Goal: Connect with others: Establish contact or relationships with other users

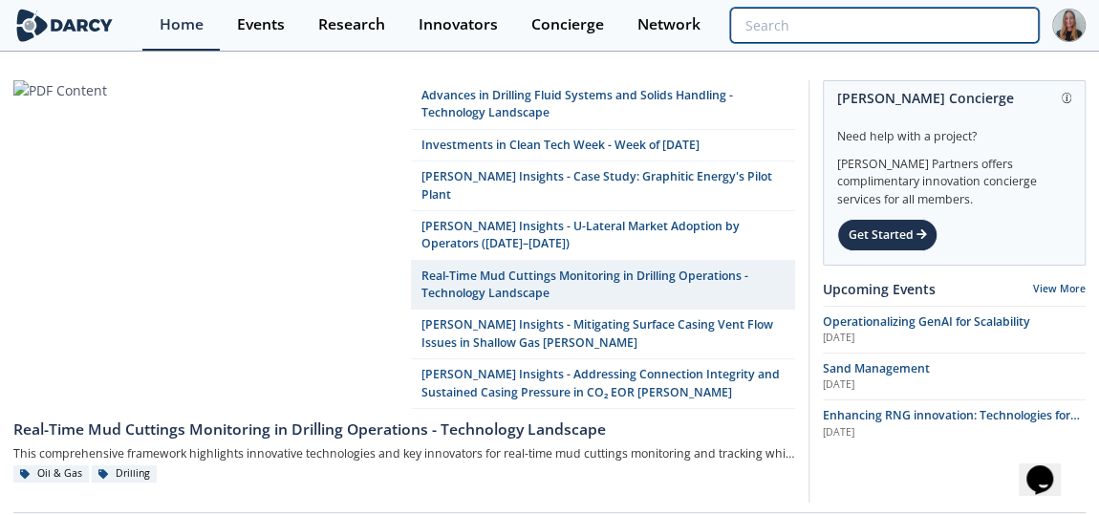
click at [912, 40] on input "search" at bounding box center [884, 25] width 309 height 35
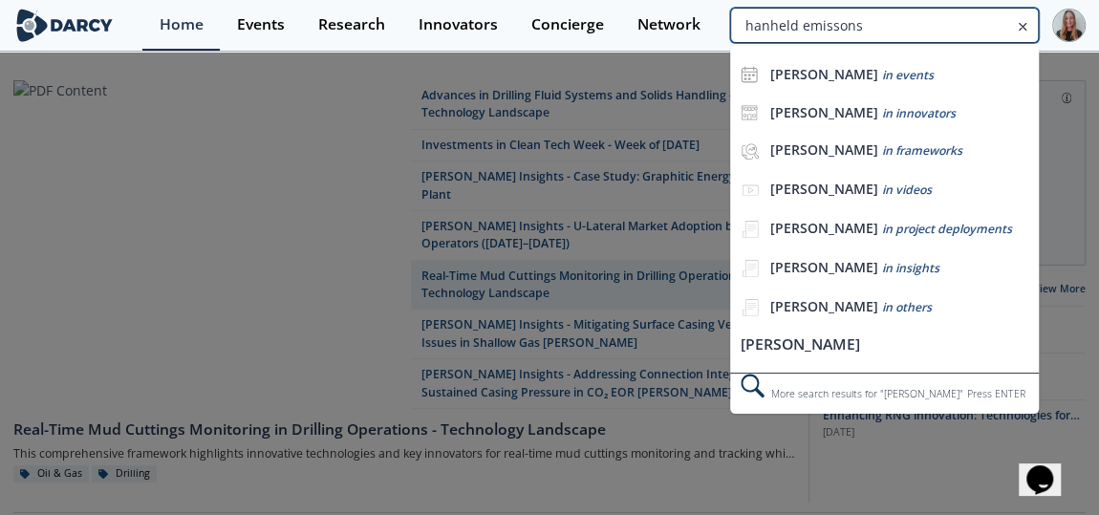
type input "hanheld emissons"
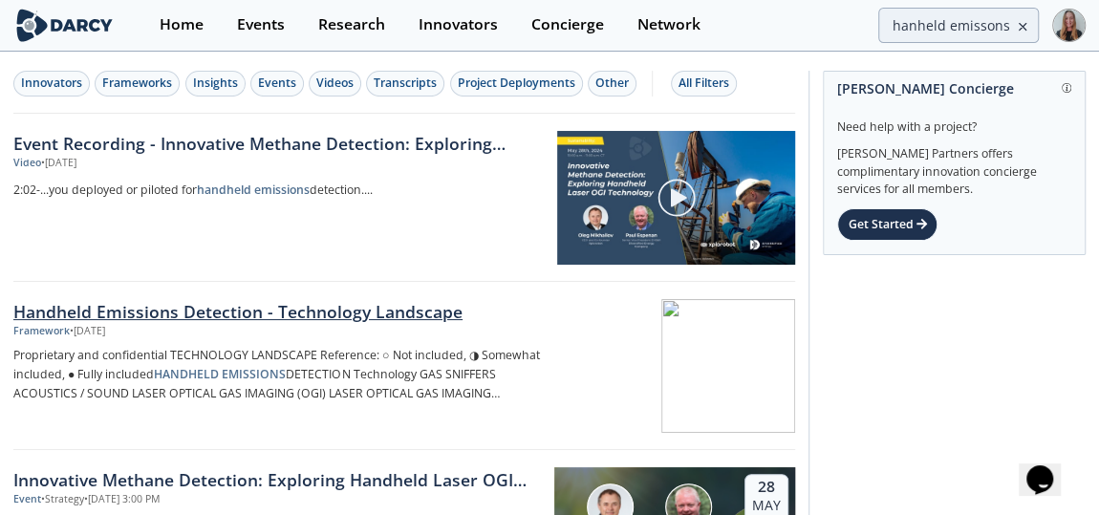
click at [150, 303] on div "Handheld Emissions Detection - Technology Landscape" at bounding box center [276, 311] width 527 height 25
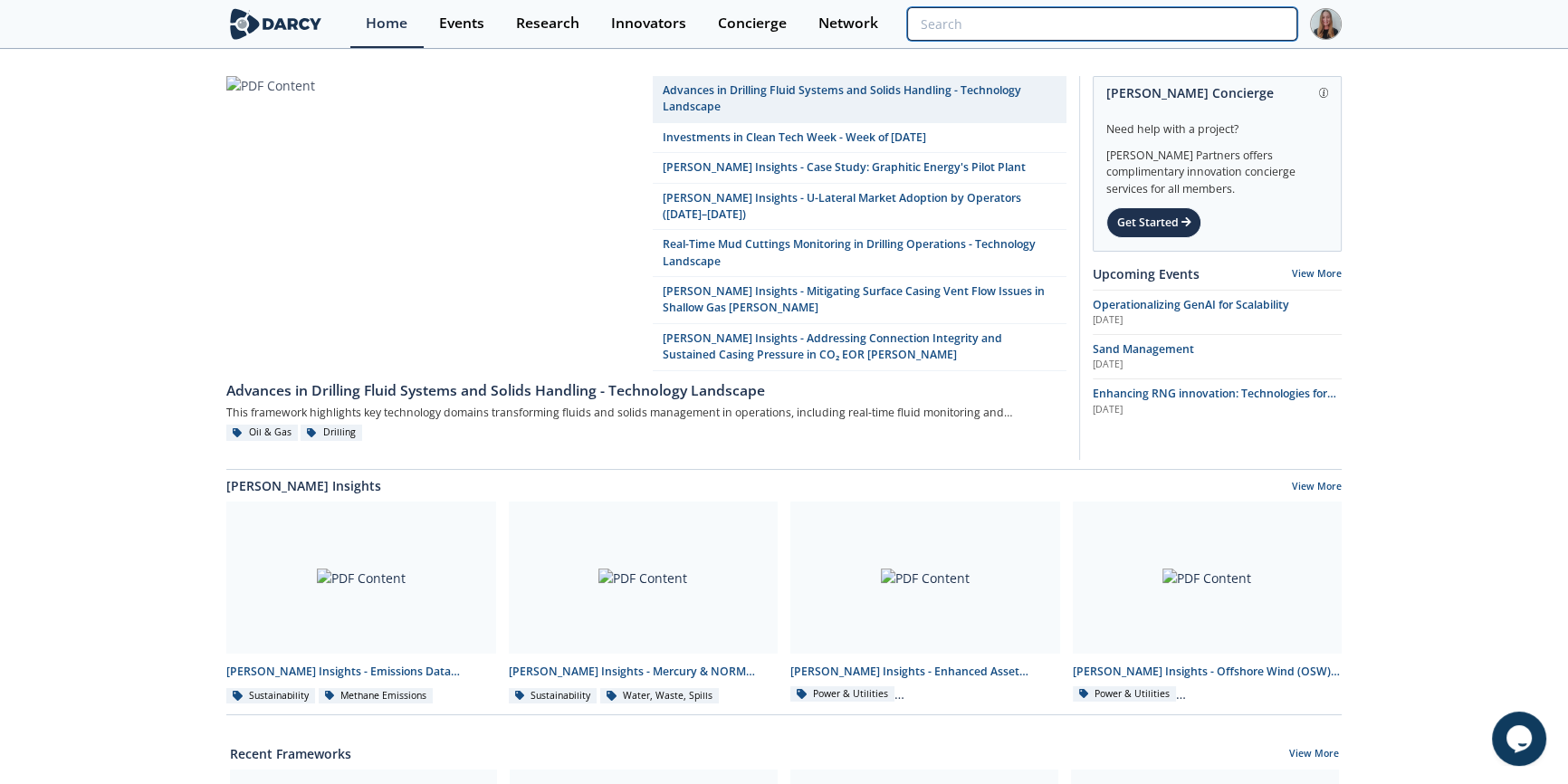
click at [1212, 26] on input "search" at bounding box center [1102, 24] width 390 height 33
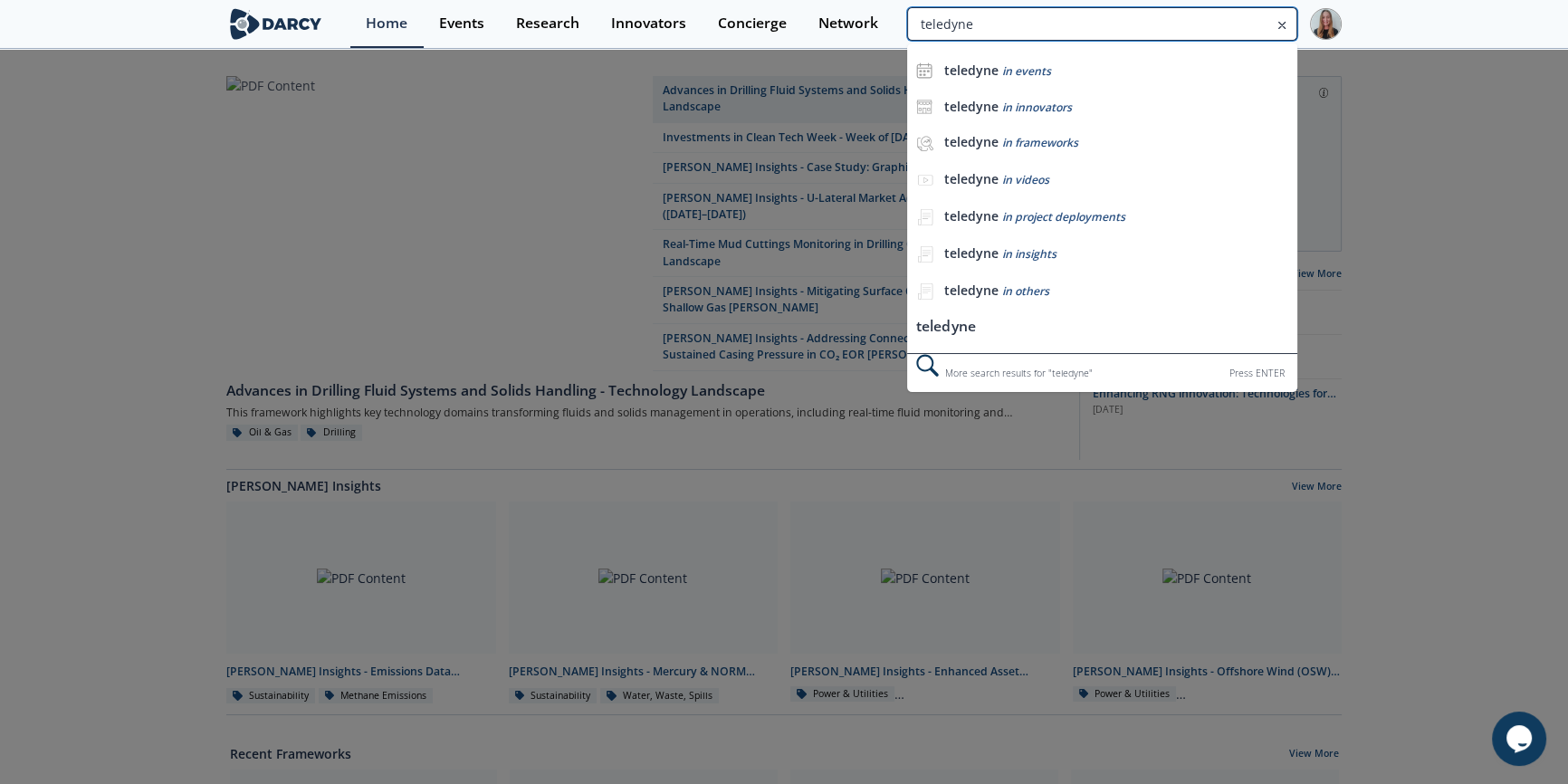
type input "teledyne"
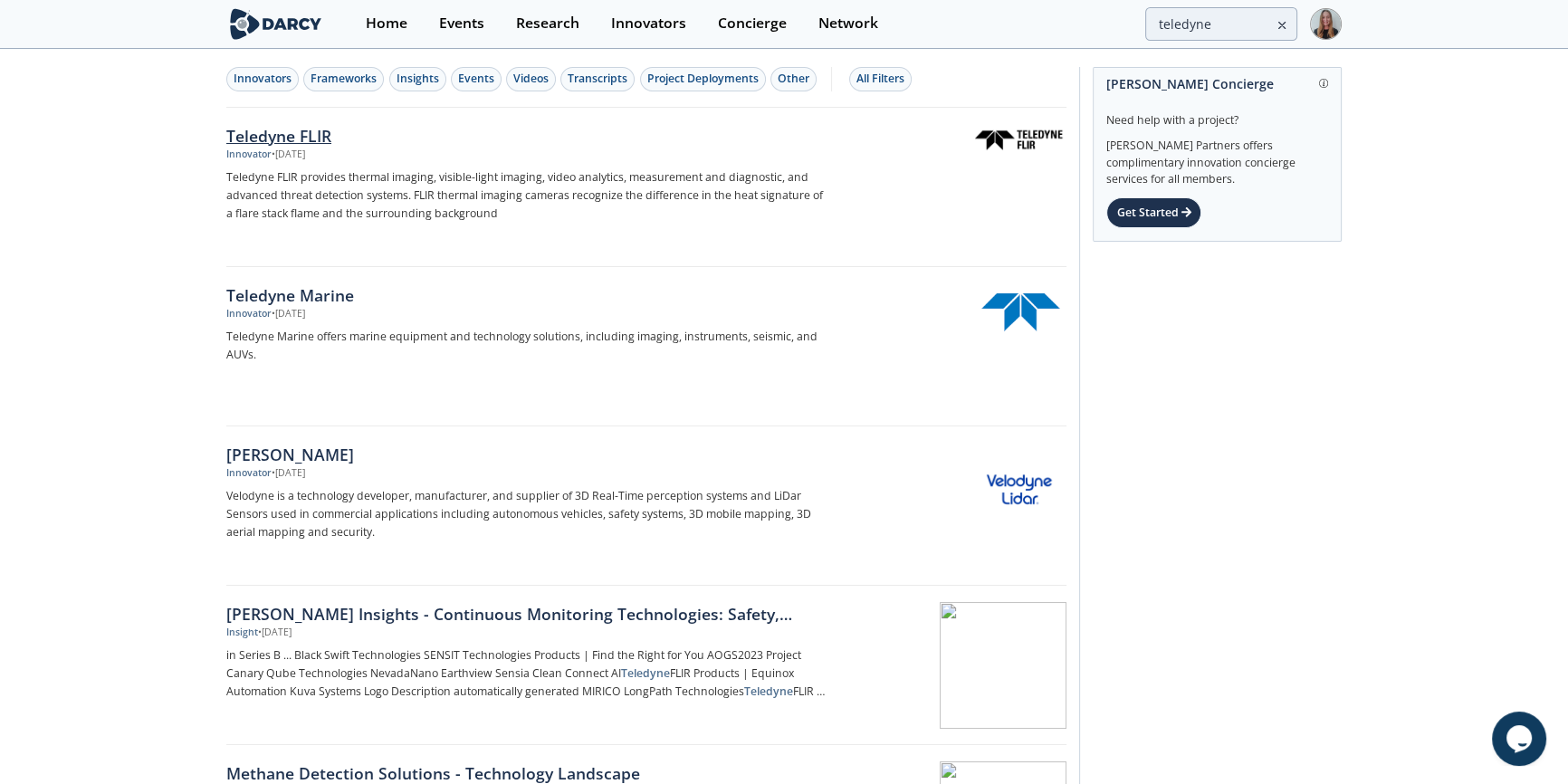
click at [306, 131] on div "Teledyne FLIR" at bounding box center [526, 136] width 599 height 24
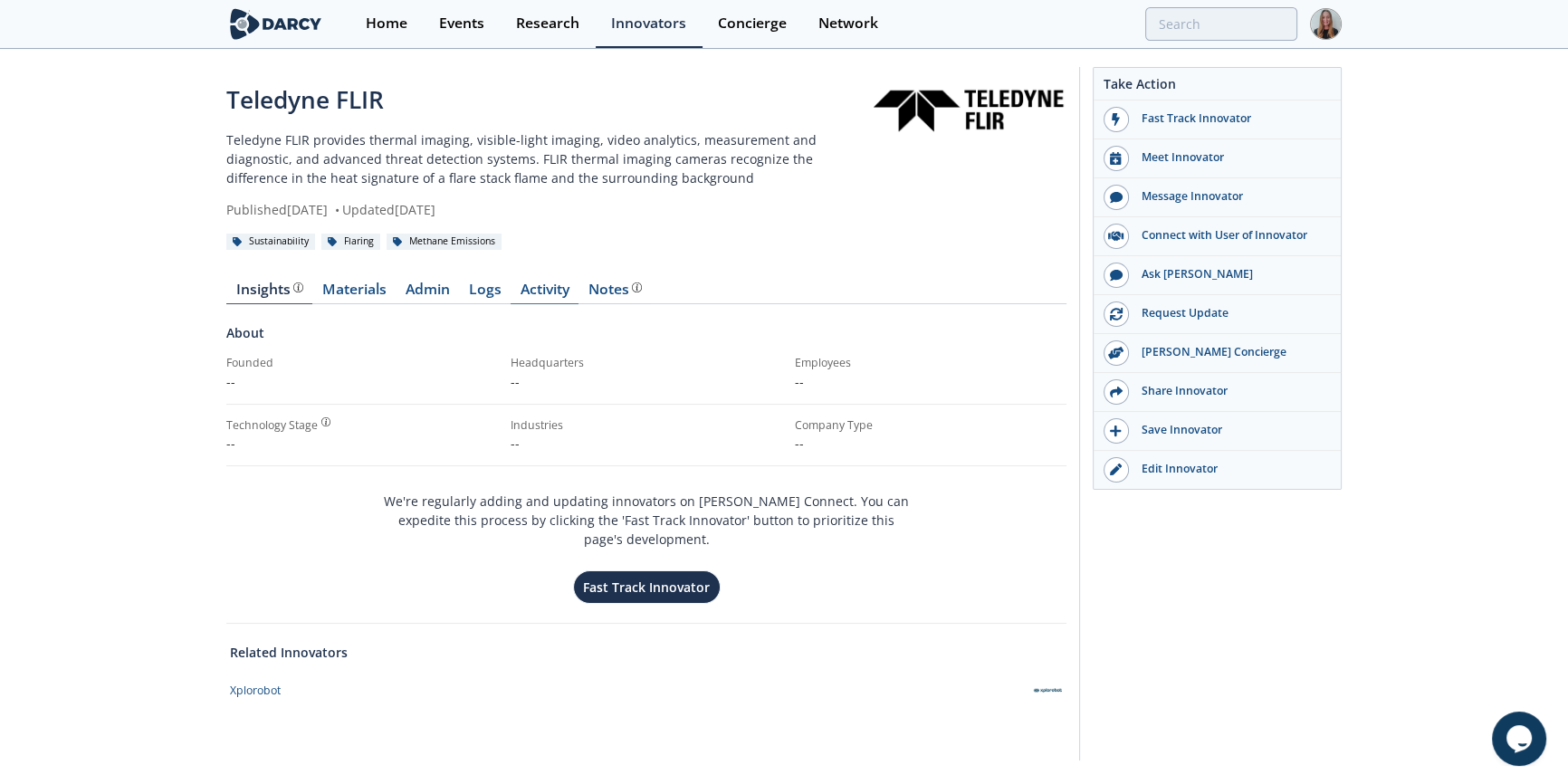
click at [533, 291] on link "Activity" at bounding box center [545, 293] width 68 height 22
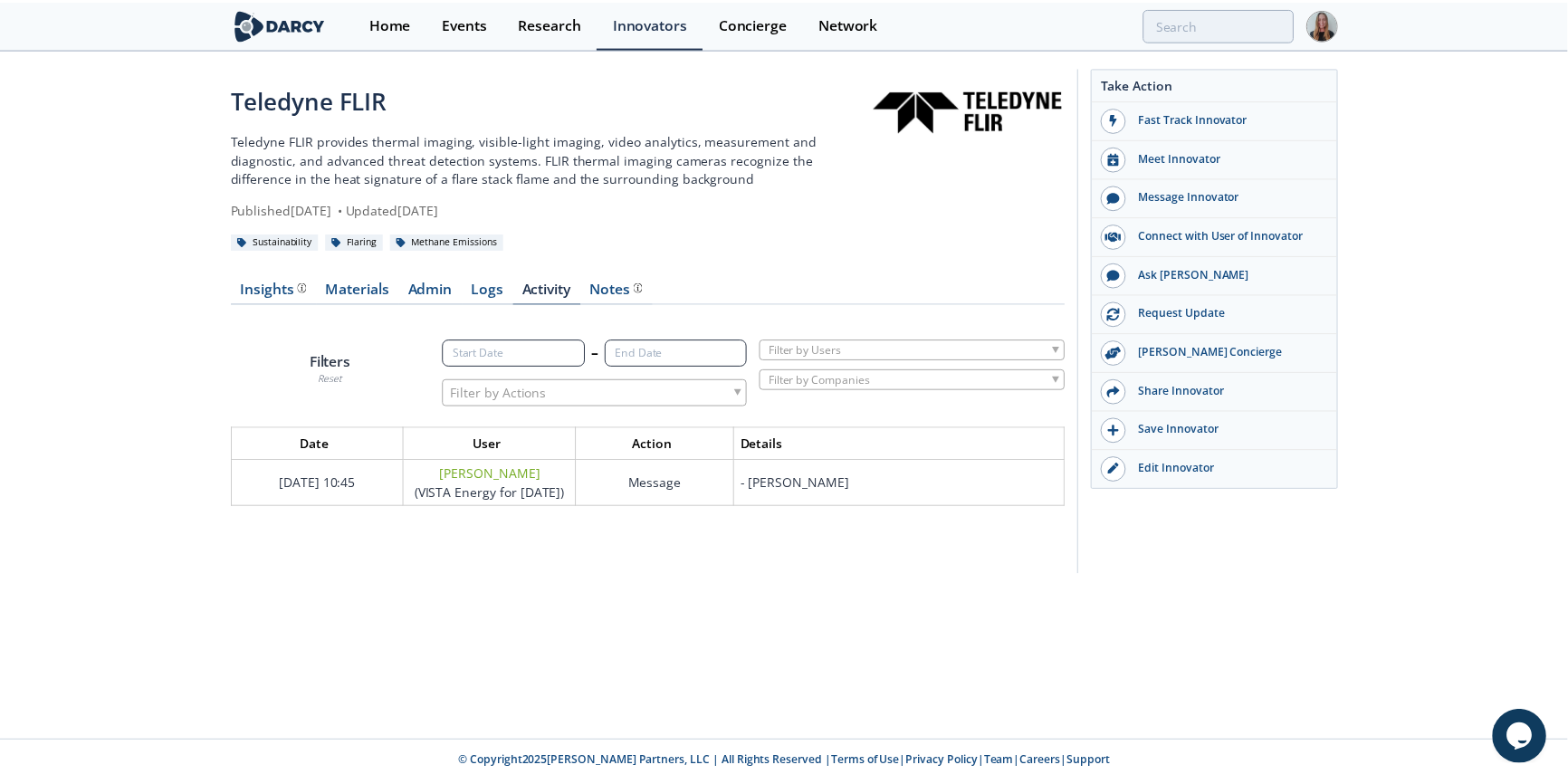
scroll to position [77, 865]
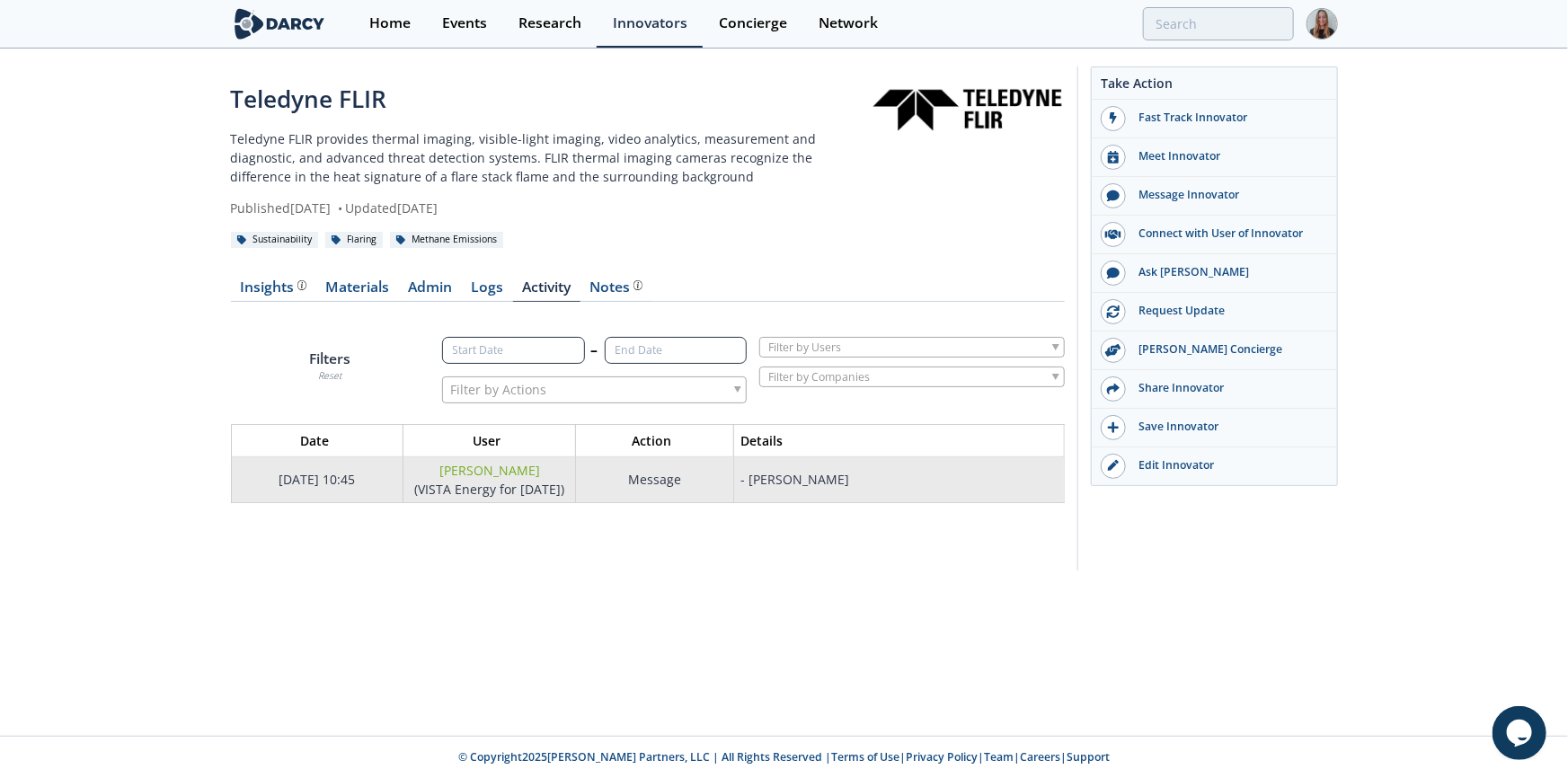
click at [758, 478] on div "- [PERSON_NAME]" at bounding box center [795, 480] width 109 height 17
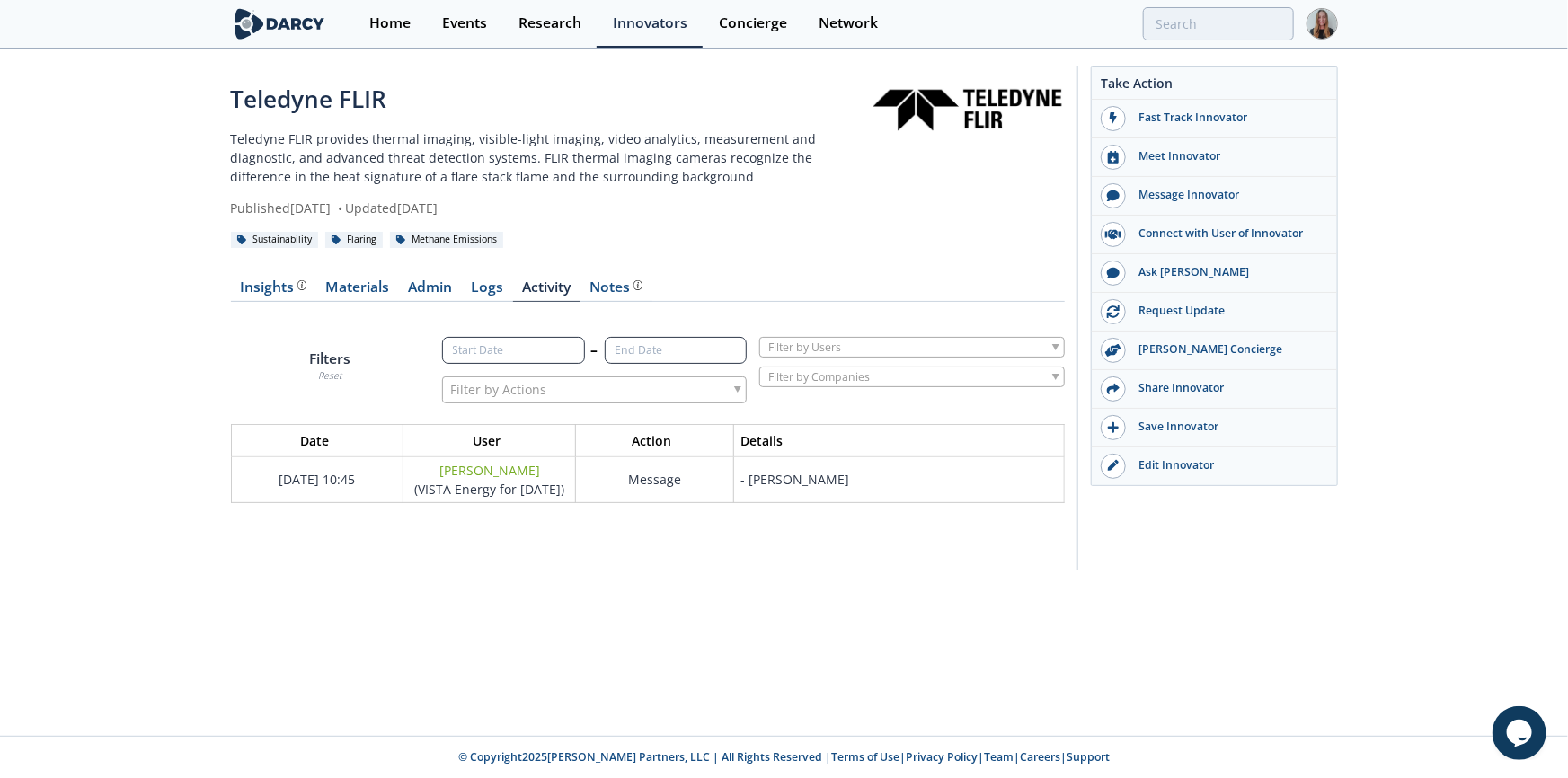
click at [744, 535] on div "Filters Reset – Filter by Actions Date User Action Details [DATE] 10:45 [PERSON…" at bounding box center [648, 436] width 834 height 244
click at [840, 30] on div "Network" at bounding box center [847, 23] width 59 height 14
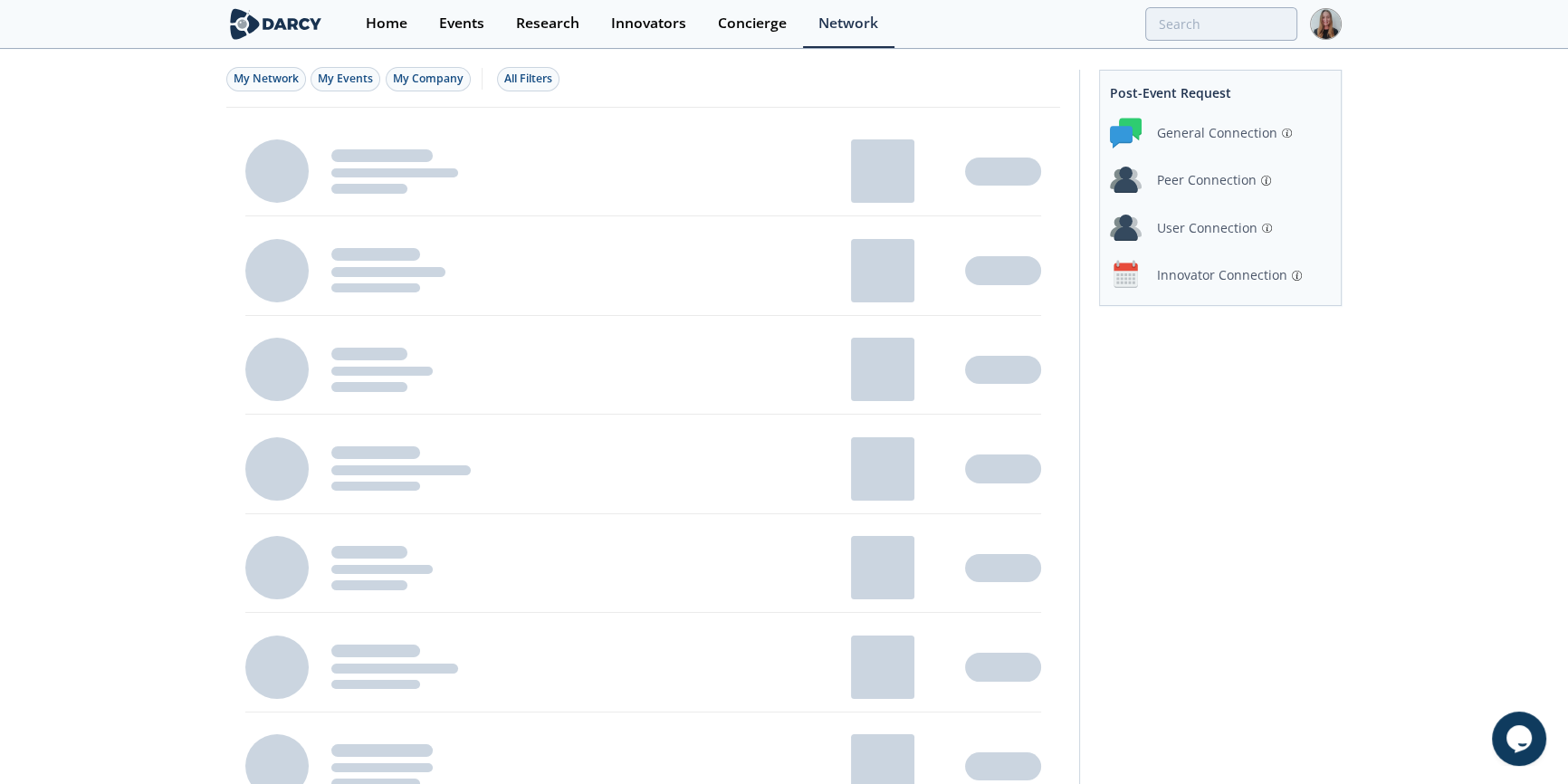
click at [1187, 277] on div "Innovator Connection" at bounding box center [1222, 275] width 131 height 19
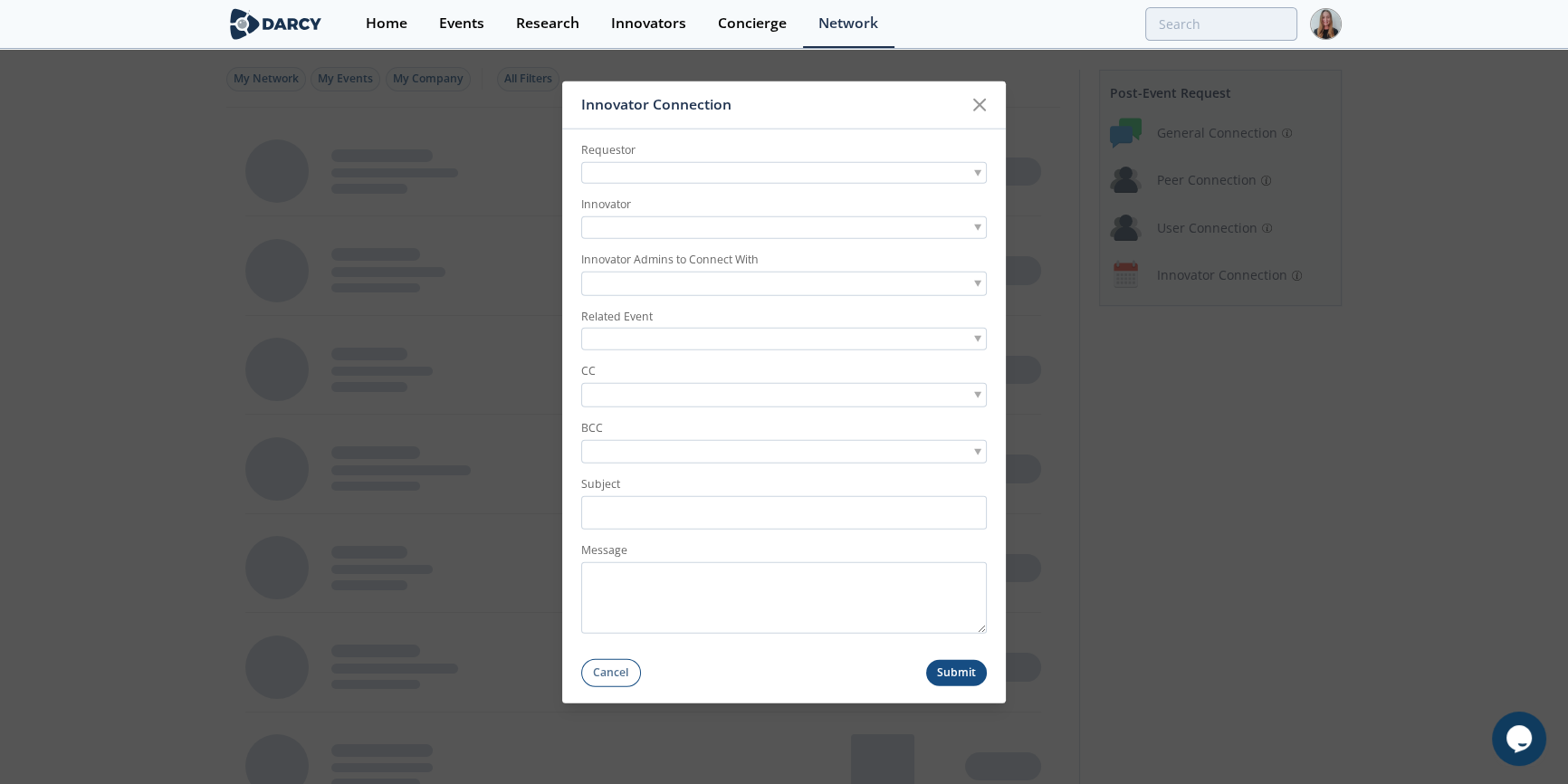
click at [630, 190] on form "Requestor Innovator Innovator Admins to Connect With Related Event CC BCC Subje…" at bounding box center [784, 409] width 443 height 558
click at [631, 172] on div at bounding box center [784, 173] width 406 height 23
type input "[PERSON_NAME]"
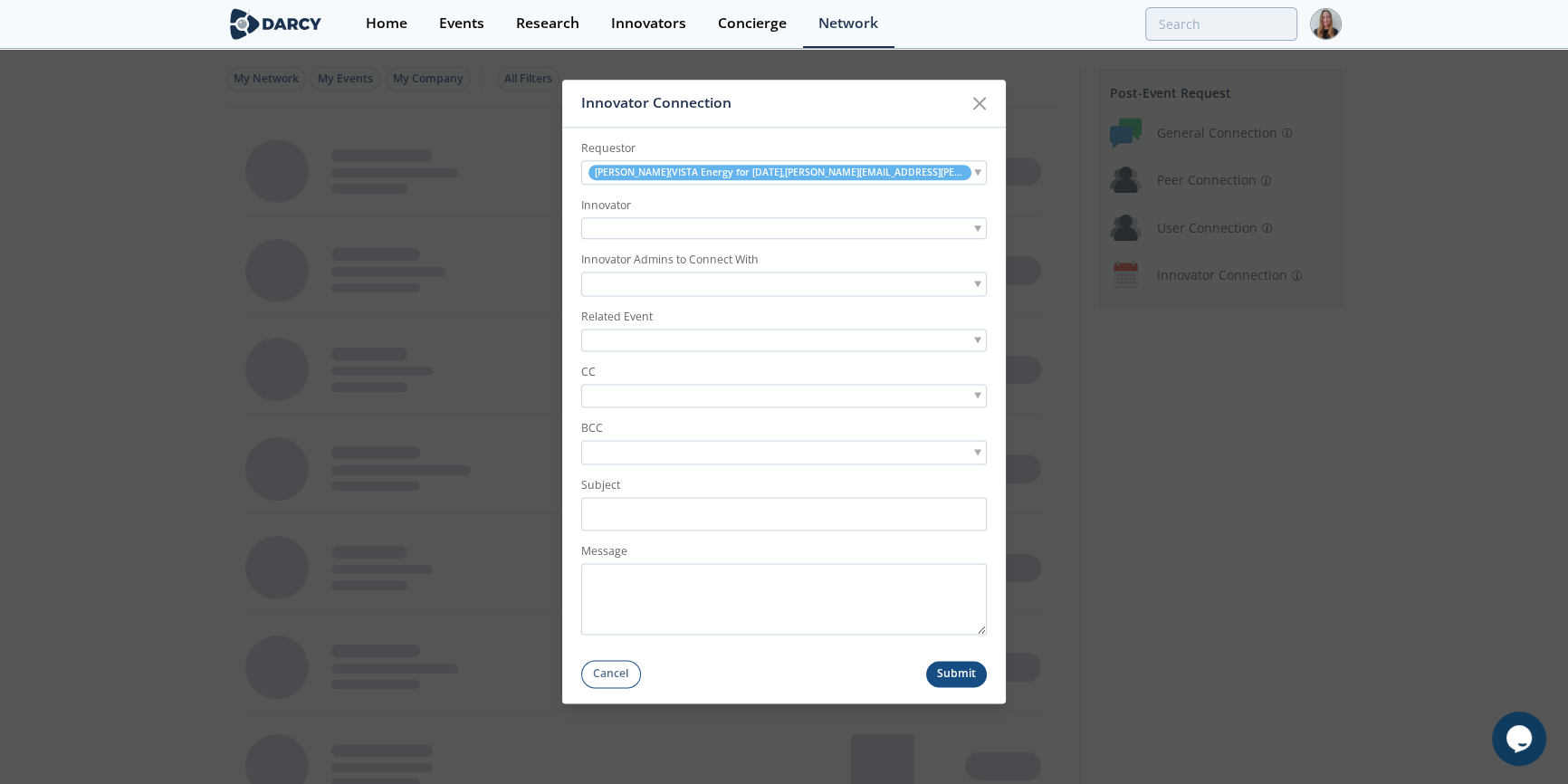
click at [667, 232] on div at bounding box center [784, 228] width 406 height 23
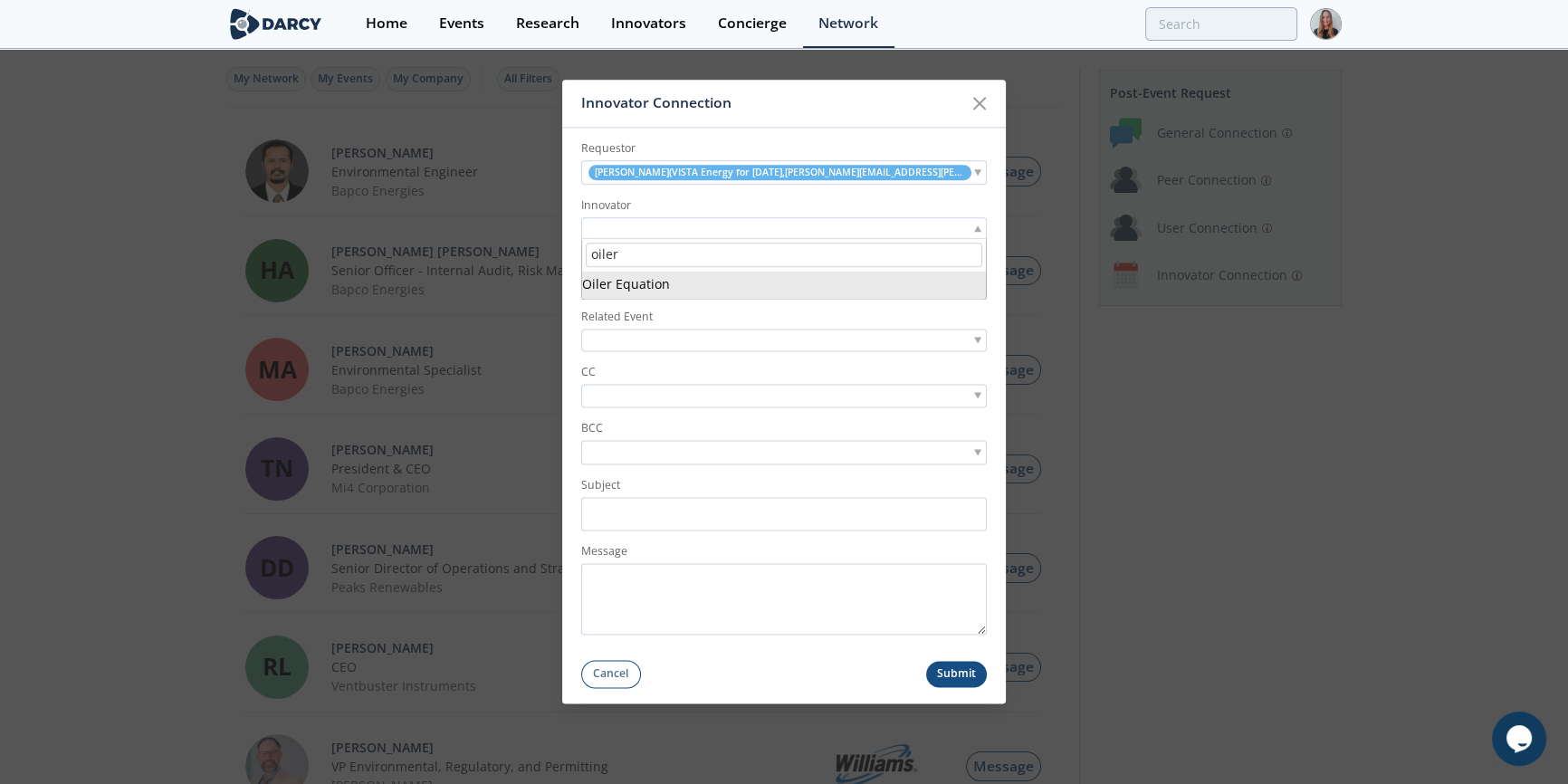
type input "oiler"
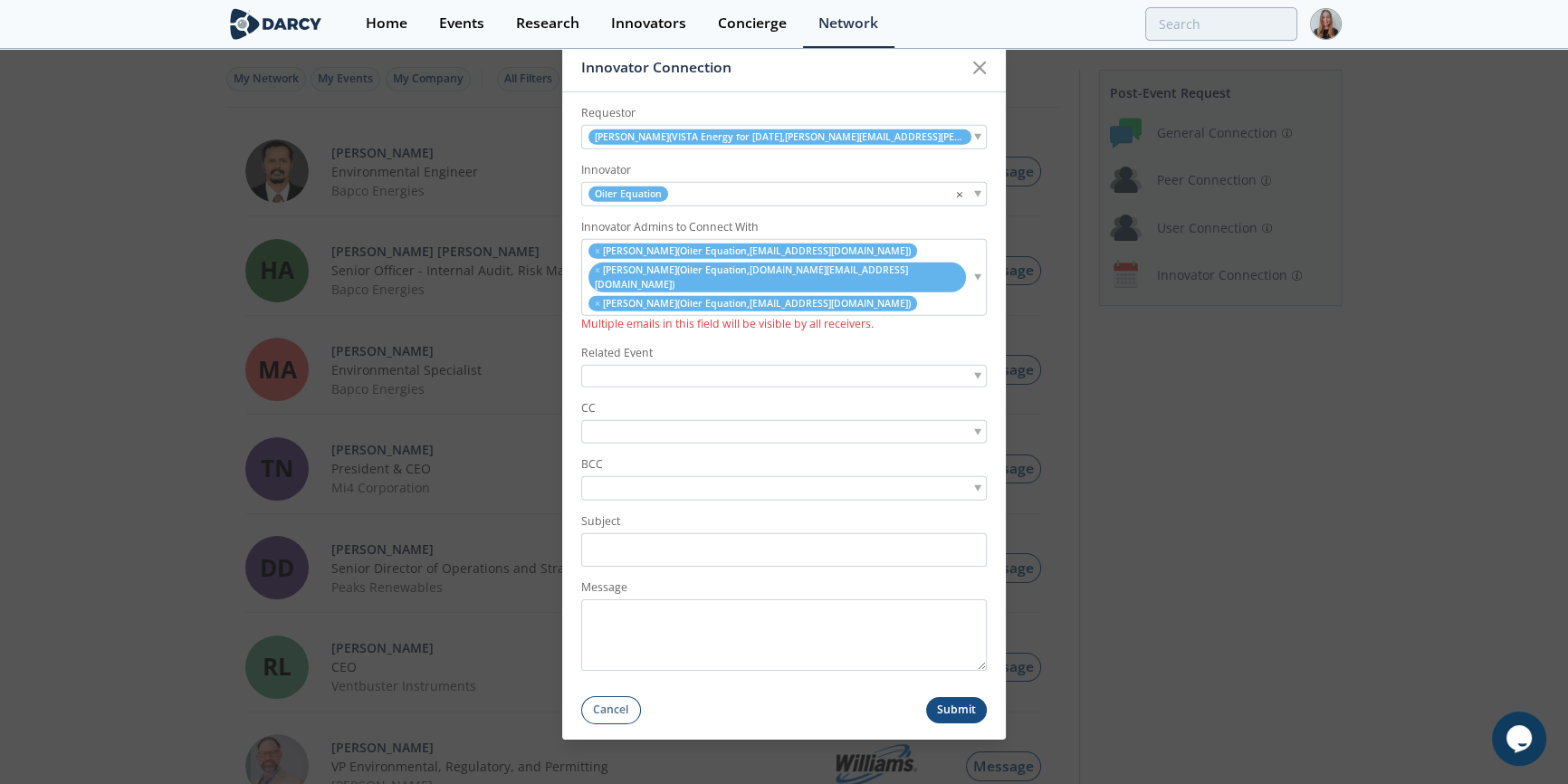
click at [630, 422] on input "search" at bounding box center [648, 431] width 125 height 19
type input "[PERSON_NAME]"
click at [679, 422] on input "search" at bounding box center [648, 431] width 125 height 19
type input "[PERSON_NAME]"
click at [626, 422] on input "search" at bounding box center [648, 431] width 125 height 19
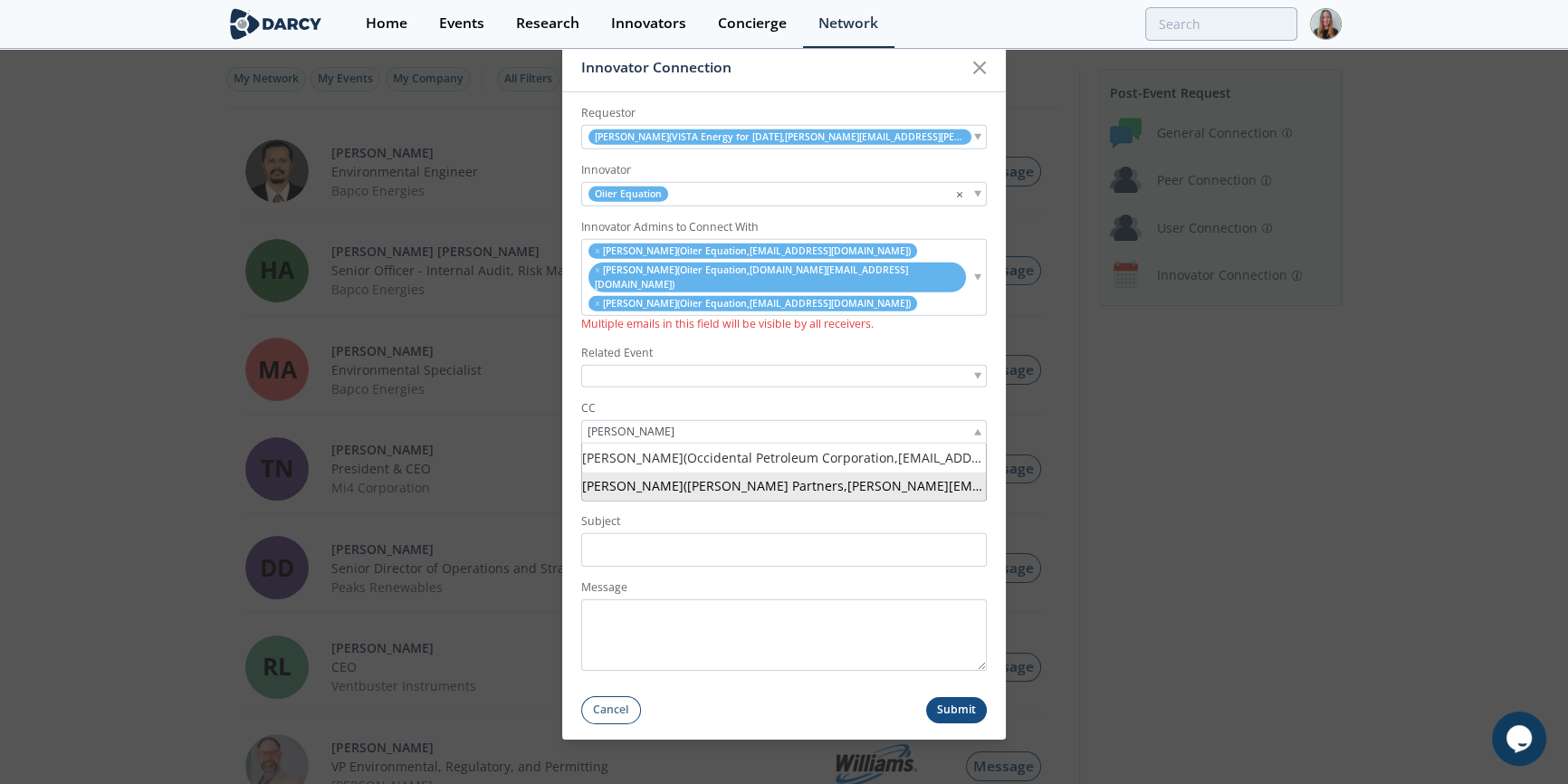
type input "[PERSON_NAME]"
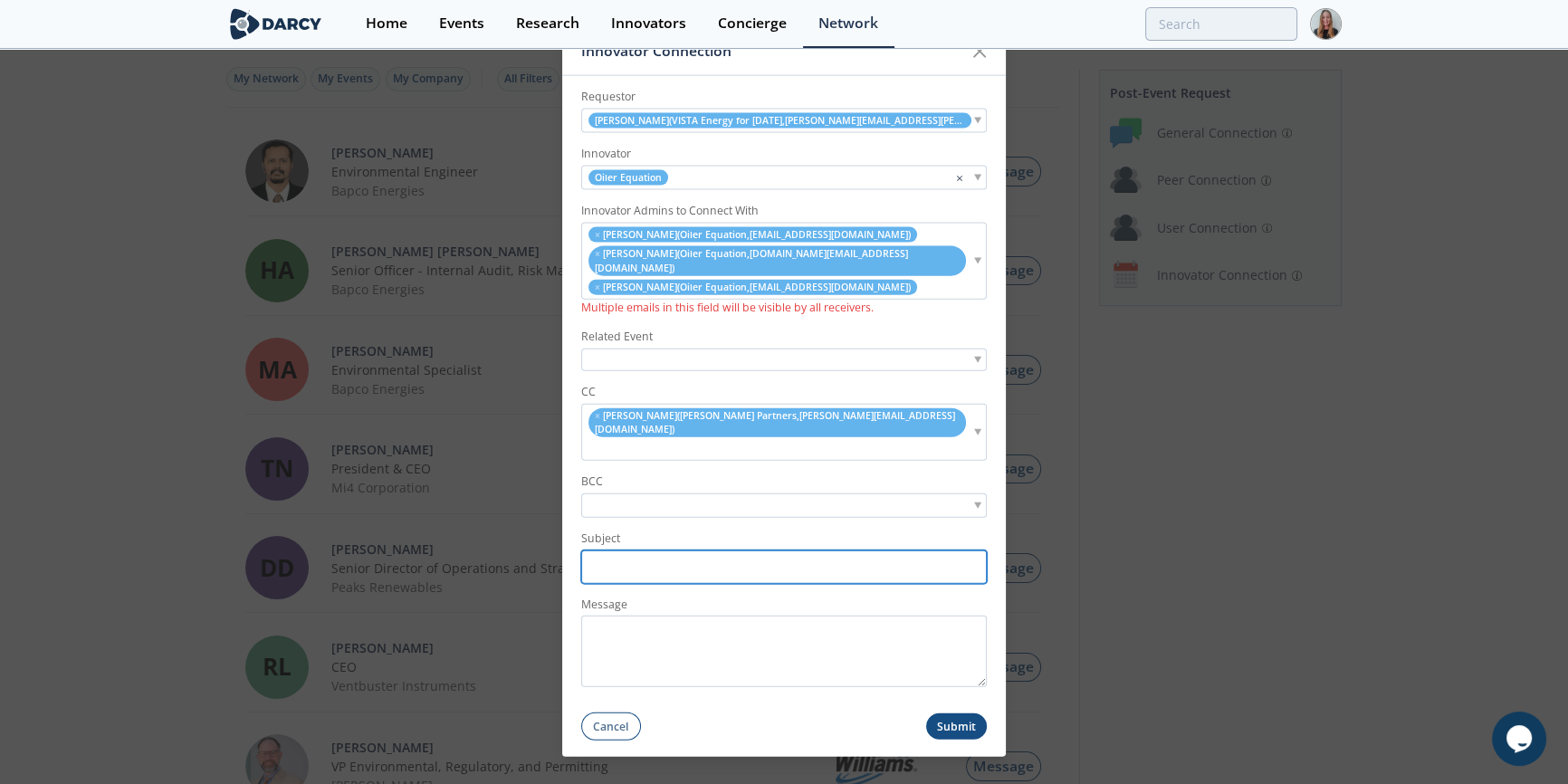
click at [659, 550] on input "Subject" at bounding box center [784, 566] width 406 height 33
paste input "Introduction: Vista Energy Inquiry on Handheld Leak Detection Solutions"
click at [747, 550] on input "Introduction: Vista Energy Inquiry on Handheld Leak Detection Solutions" at bounding box center [784, 566] width 406 height 33
click at [863, 550] on input "Introduction: Vista Energy Inquiry on Handheld Leak Detection Solutions" at bounding box center [784, 566] width 406 height 33
type input "Introduction: Vista Energy Inquiry on Handheld Gas Leak Detection Solutions"
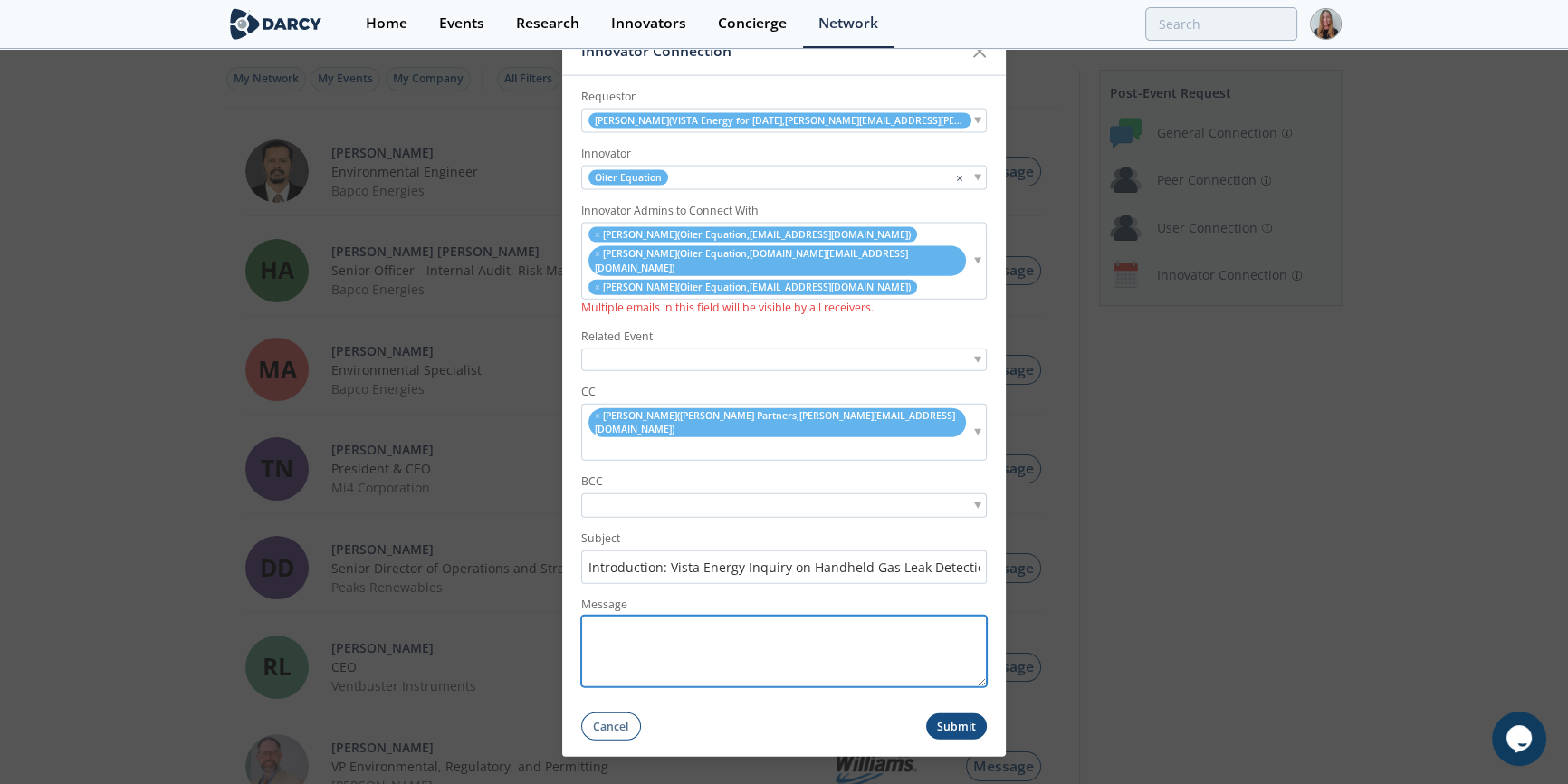
click at [752, 629] on textarea "Message" at bounding box center [784, 651] width 406 height 71
paste textarea "ello , I hope you’re doing well. I’m connecting you with [PERSON_NAME], an Inno…"
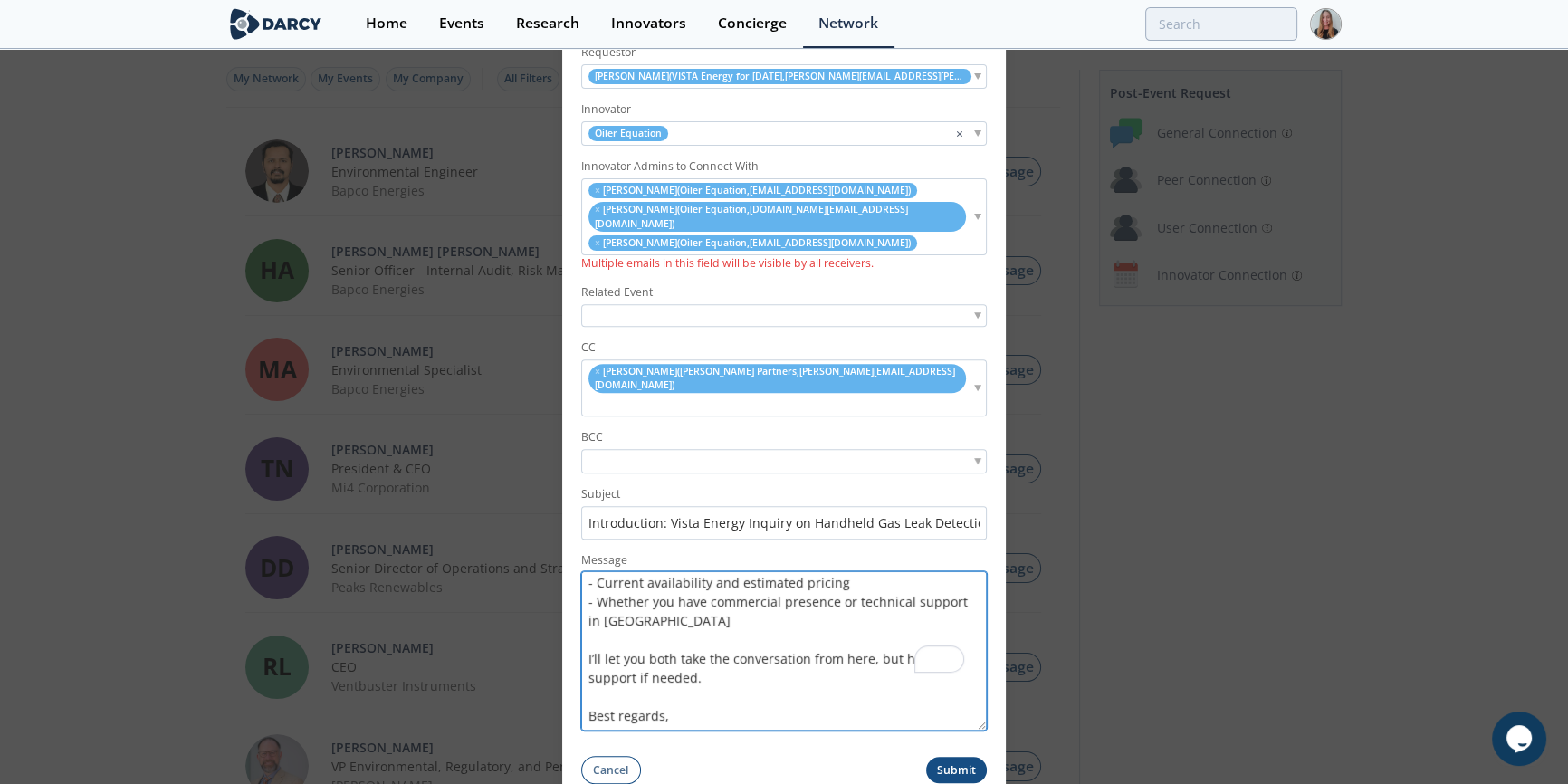
scroll to position [290, 0]
drag, startPoint x: 978, startPoint y: 658, endPoint x: 978, endPoint y: 726, distance: 68.0
click at [969, 746] on form "Requestor [PERSON_NAME] ( VISTA Energy for [DATE] , [PERSON_NAME][EMAIL_ADDRESS…" at bounding box center [784, 408] width 443 height 756
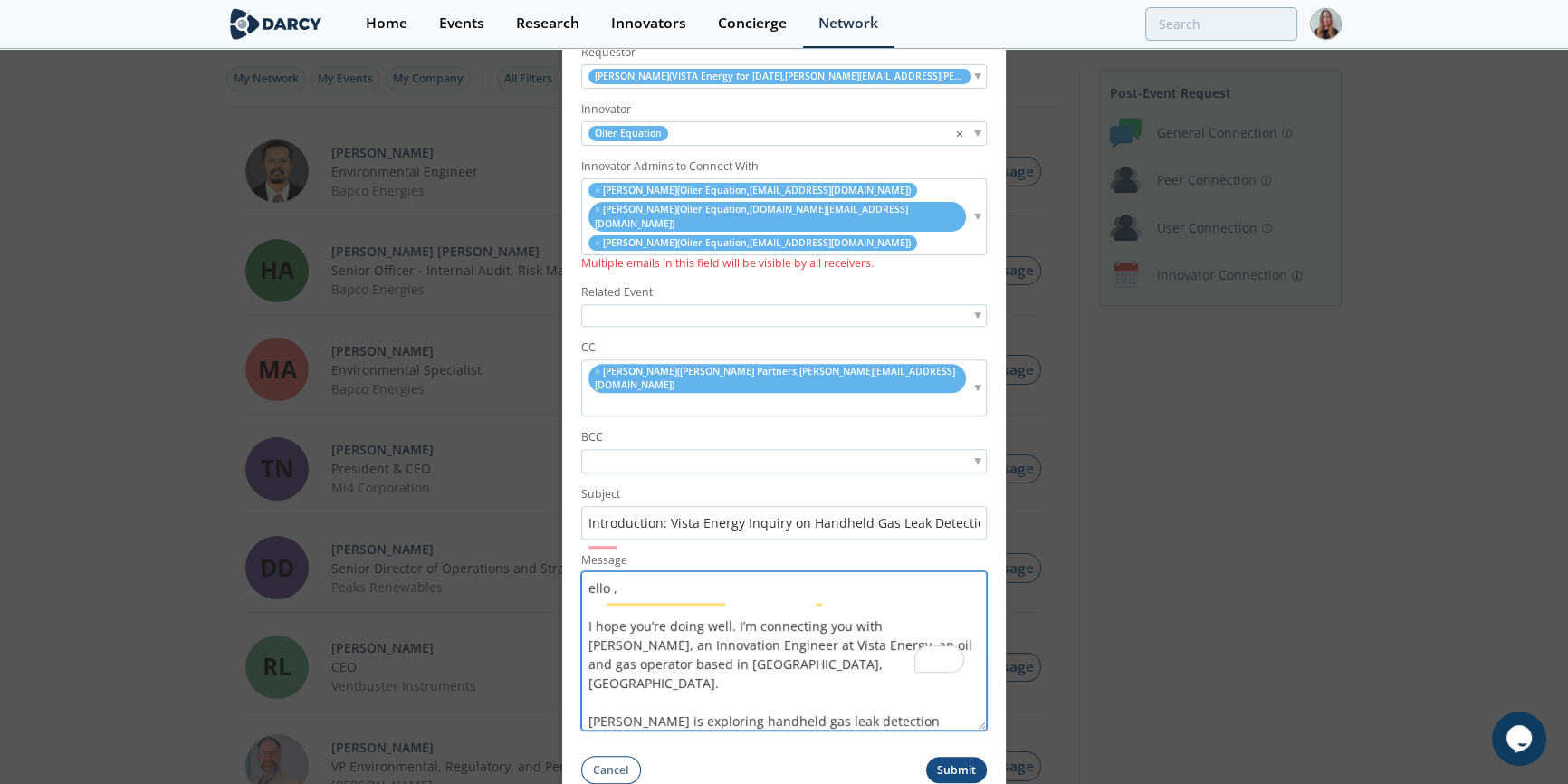
scroll to position [0, 0]
click at [598, 573] on textarea "ello , I hope you’re doing well. I’m connecting you with [PERSON_NAME], an Inno…" at bounding box center [784, 652] width 406 height 159
type textarea "Hello [PERSON_NAME] and Oiler Team, I hope you’re doing well. I’m connecting yo…"
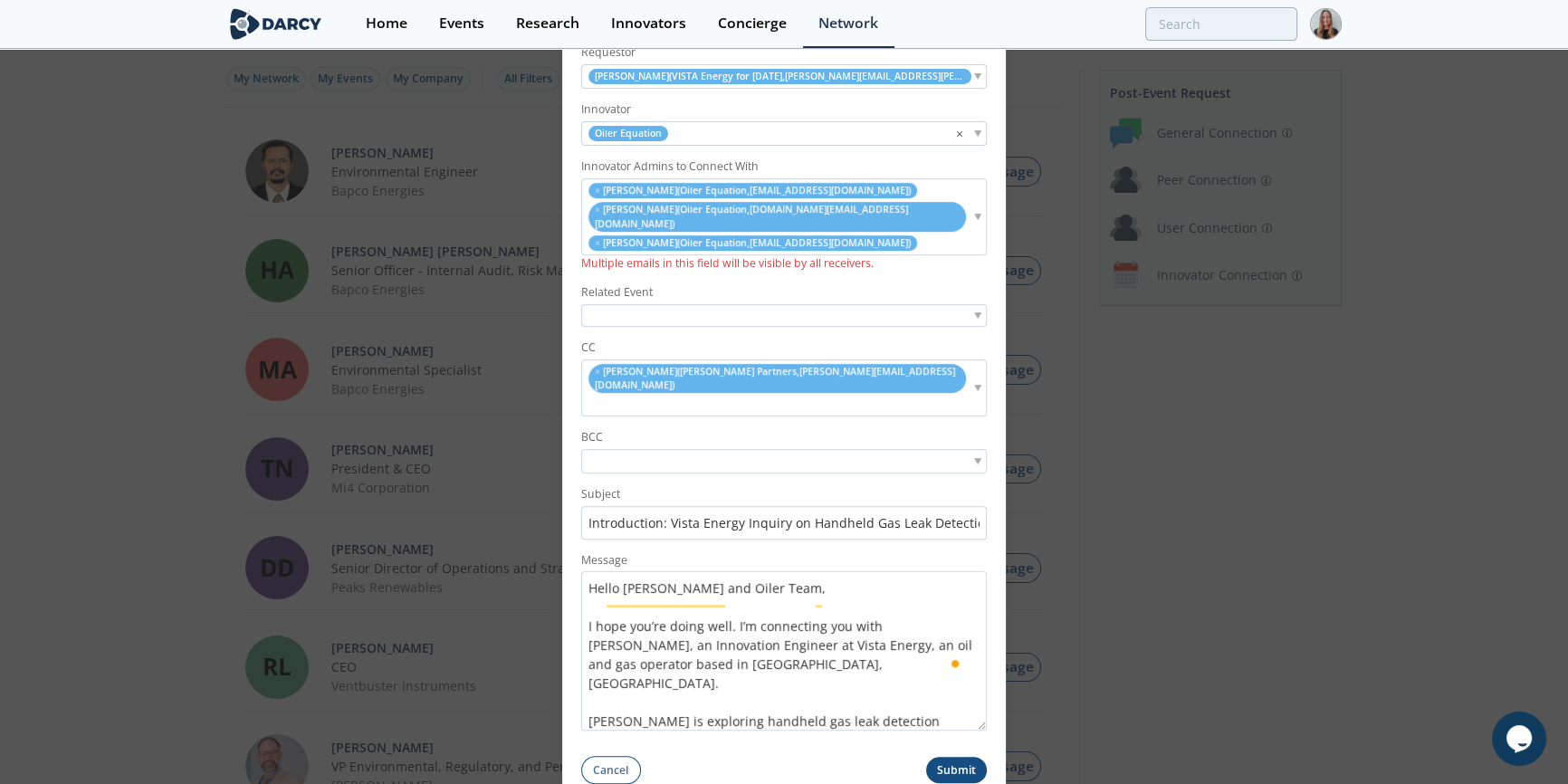
click at [936, 758] on button "Submit" at bounding box center [956, 772] width 62 height 27
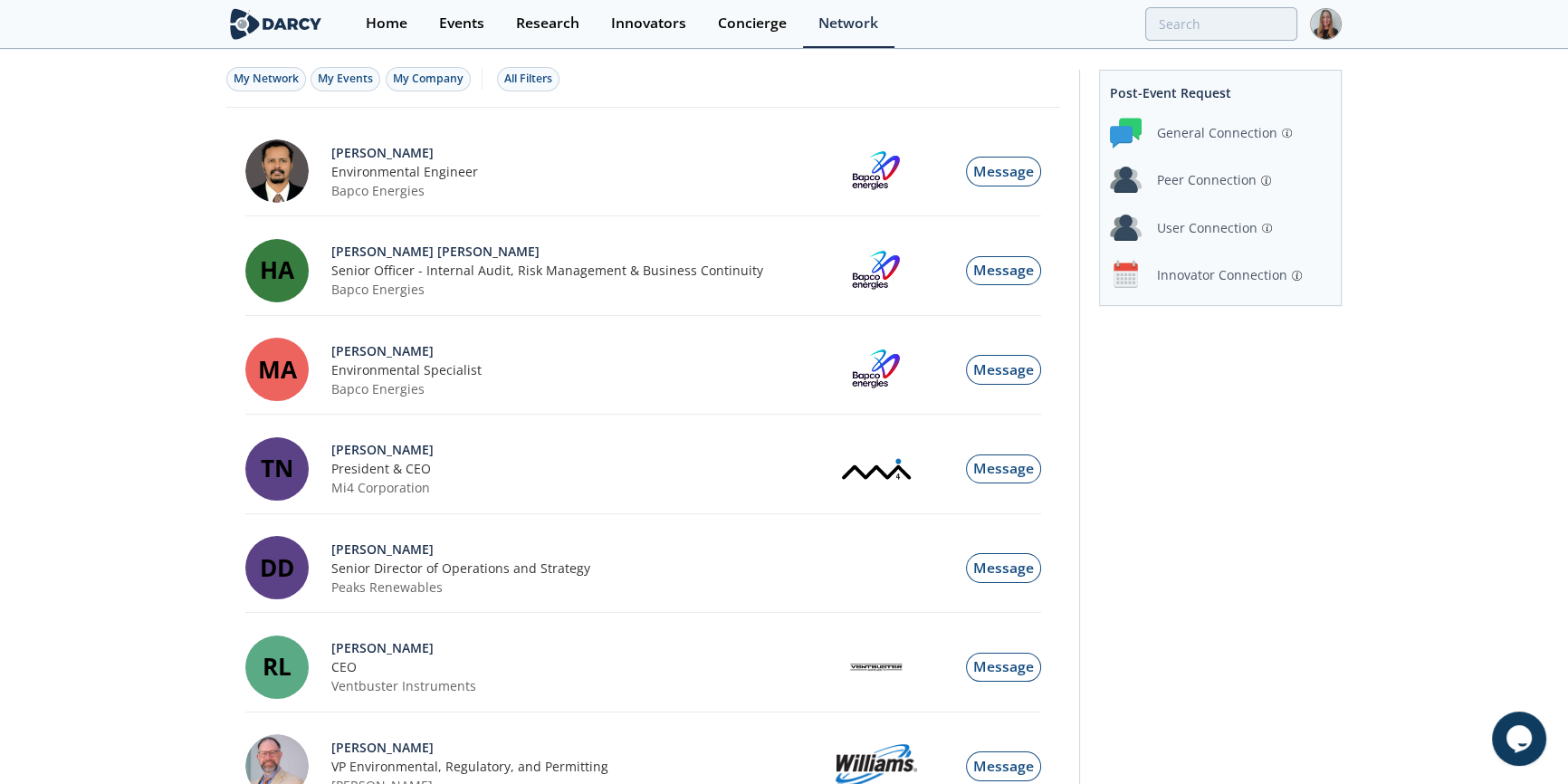
click at [1180, 281] on div "Innovator Connection" at bounding box center [1222, 275] width 131 height 19
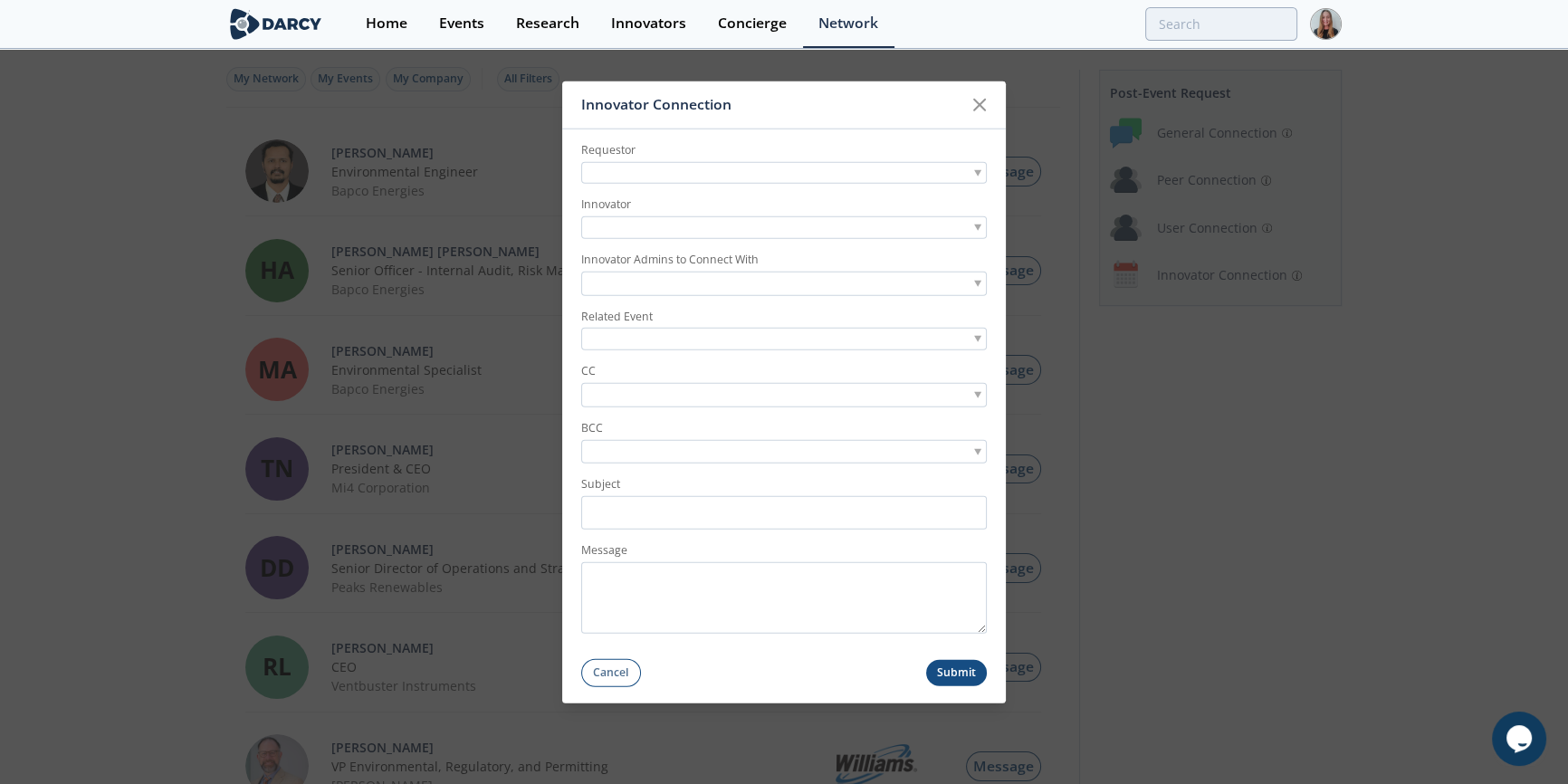
click at [761, 162] on div at bounding box center [784, 173] width 406 height 23
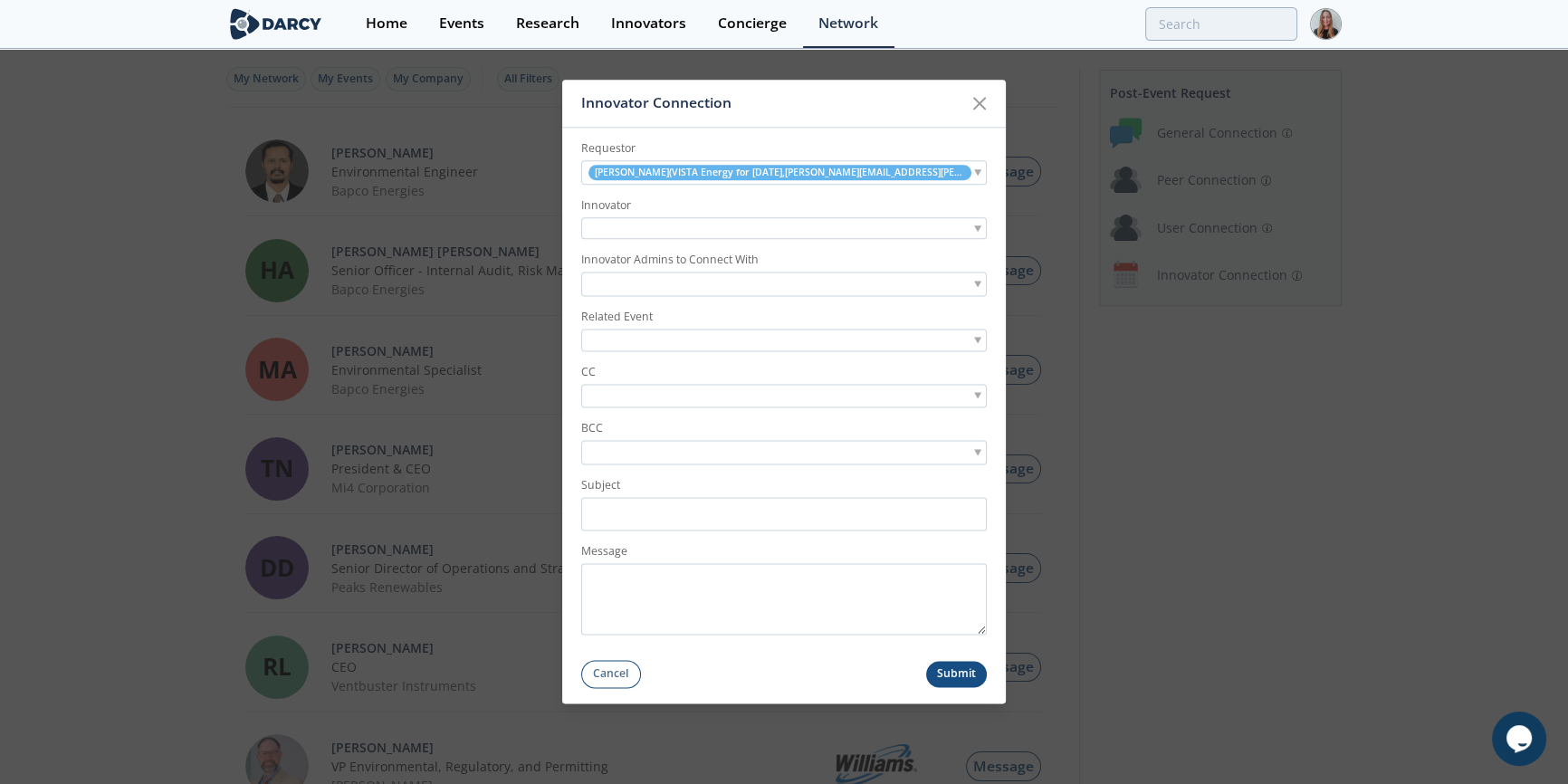
click at [724, 227] on div at bounding box center [784, 228] width 406 height 23
type input "championx"
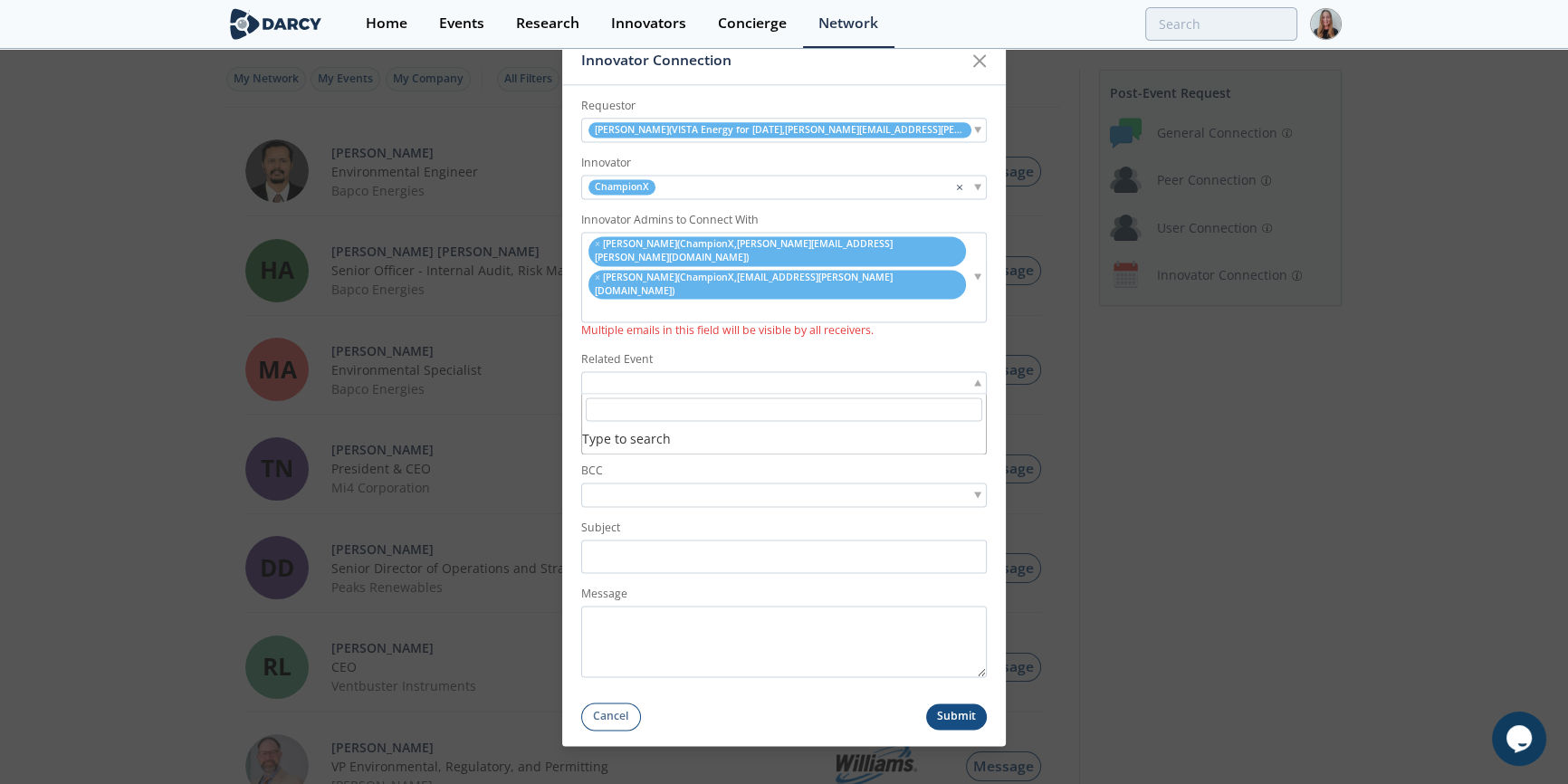
click at [659, 372] on div at bounding box center [784, 383] width 406 height 23
click at [652, 325] on form "Requestor [PERSON_NAME] ( VISTA Energy for [DATE] , [PERSON_NAME][EMAIL_ADDRESS…" at bounding box center [784, 408] width 443 height 646
click at [970, 274] on ul "× [PERSON_NAME] ( ChampionX , [PERSON_NAME][EMAIL_ADDRESS][PERSON_NAME][DOMAIN_…" at bounding box center [776, 277] width 389 height 85
click at [606, 429] on input "search" at bounding box center [648, 439] width 125 height 19
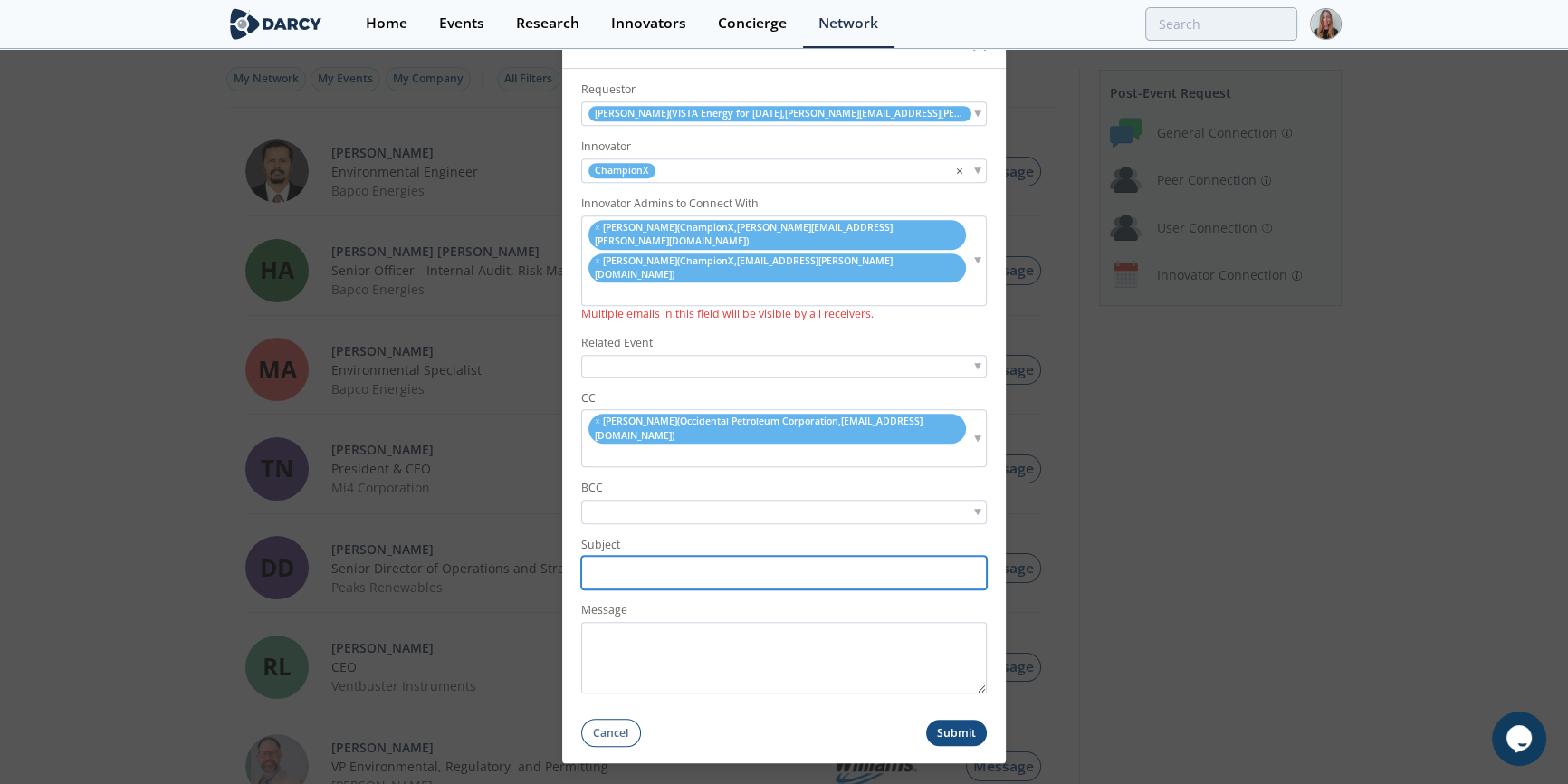
click at [634, 557] on input "Subject" at bounding box center [784, 574] width 406 height 33
click at [597, 577] on form "Requestor [PERSON_NAME] ( VISTA Energy for [DATE] , [PERSON_NAME][EMAIL_ADDRESS…" at bounding box center [784, 409] width 443 height 679
click at [602, 571] on form "Requestor [PERSON_NAME] ( VISTA Energy for [DATE] , [PERSON_NAME][EMAIL_ADDRESS…" at bounding box center [784, 409] width 443 height 679
click at [610, 557] on input "Subject" at bounding box center [784, 574] width 406 height 33
paste input "Introduction: Vista Energy Inquiry on Handheld Gas Leak Detection"
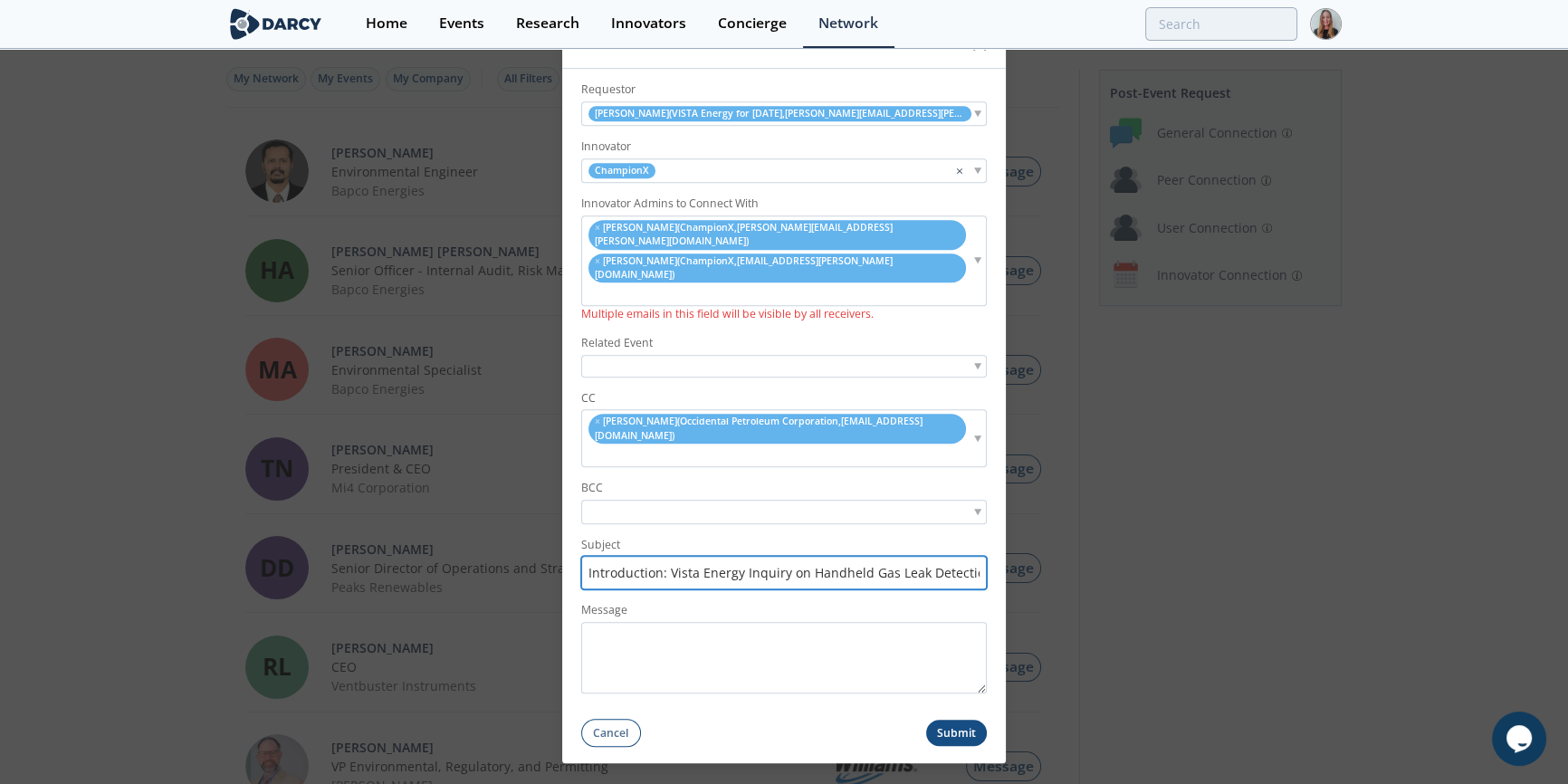
scroll to position [0, 1]
type input "Introduction: Vista Energy Inquiry on Handheld Gas Leak Detection"
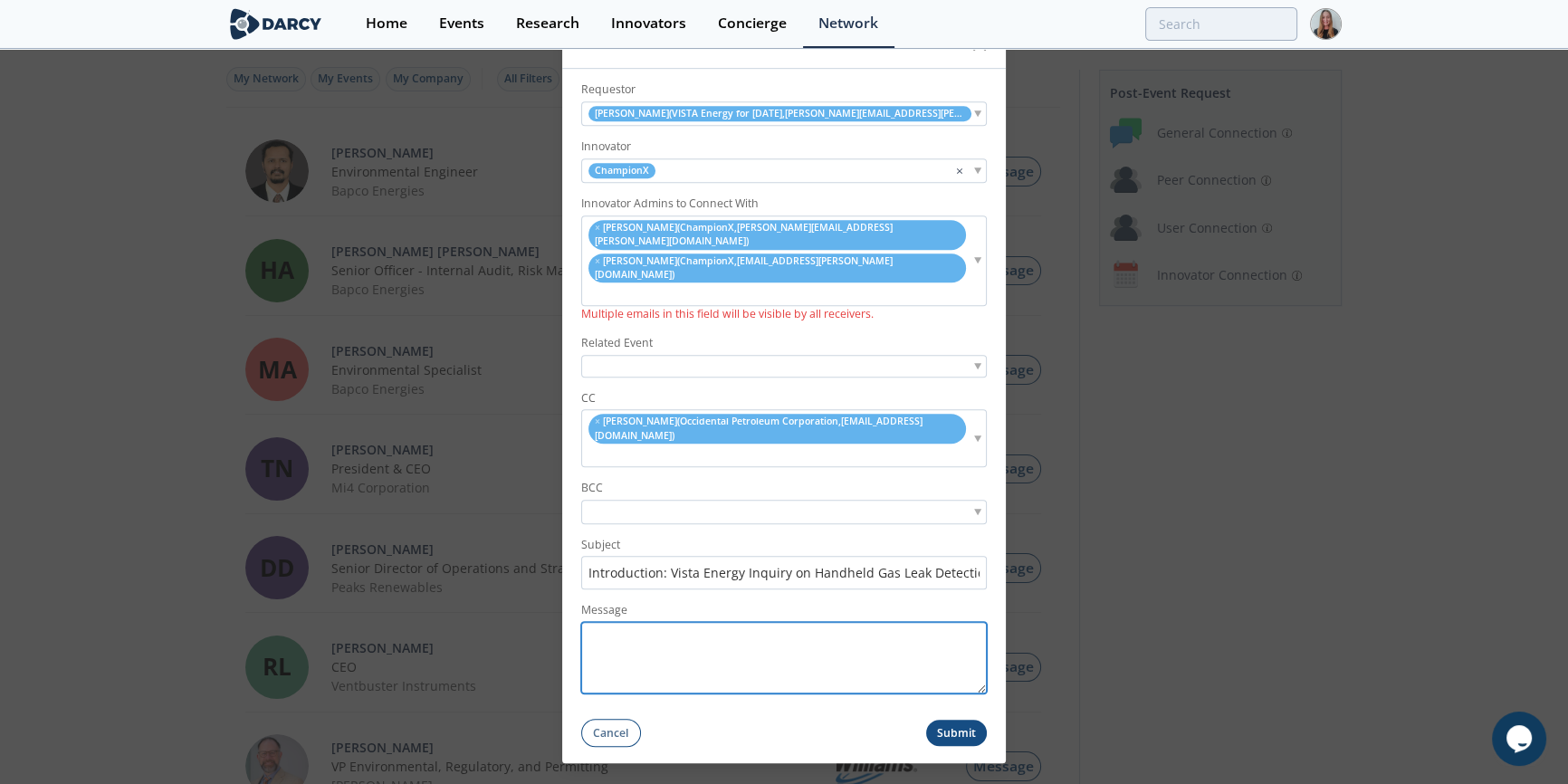
click at [805, 622] on textarea "Message" at bounding box center [784, 657] width 406 height 71
paste textarea "Hello , I hope you’re doing well. I’m connecting you with [PERSON_NAME], an Inn…"
drag, startPoint x: 981, startPoint y: 668, endPoint x: 982, endPoint y: 697, distance: 29.0
click at [982, 734] on div "Innovator Connection Requestor [PERSON_NAME] ( VISTA Energy for [DATE] , [PERSO…" at bounding box center [784, 392] width 443 height 742
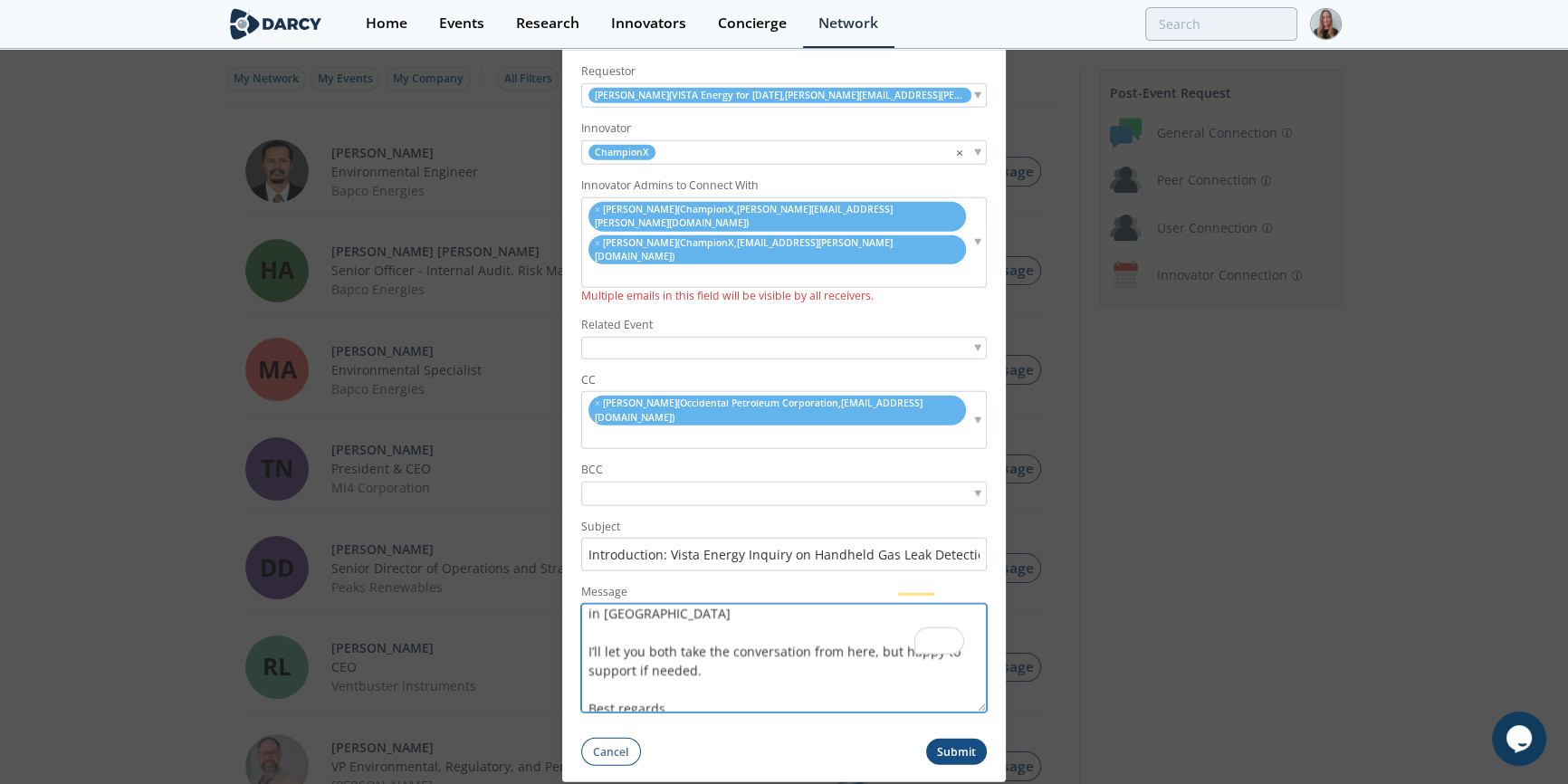
scroll to position [315, 0]
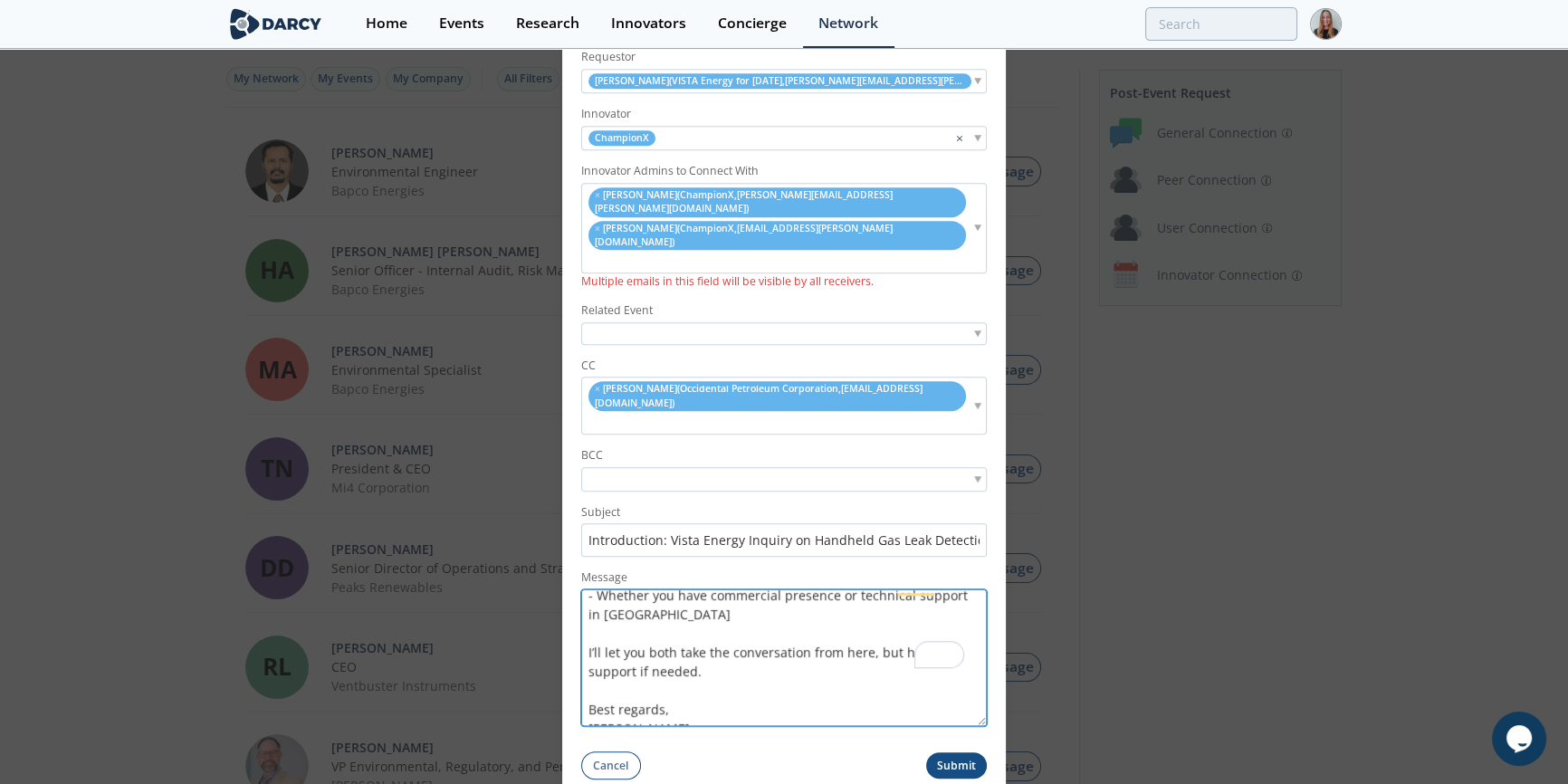
drag, startPoint x: 982, startPoint y: 661, endPoint x: 981, endPoint y: 727, distance: 66.0
click at [981, 727] on form "Requestor [PERSON_NAME] ( VISTA Energy for [DATE] , [PERSON_NAME][EMAIL_ADDRESS…" at bounding box center [784, 408] width 443 height 743
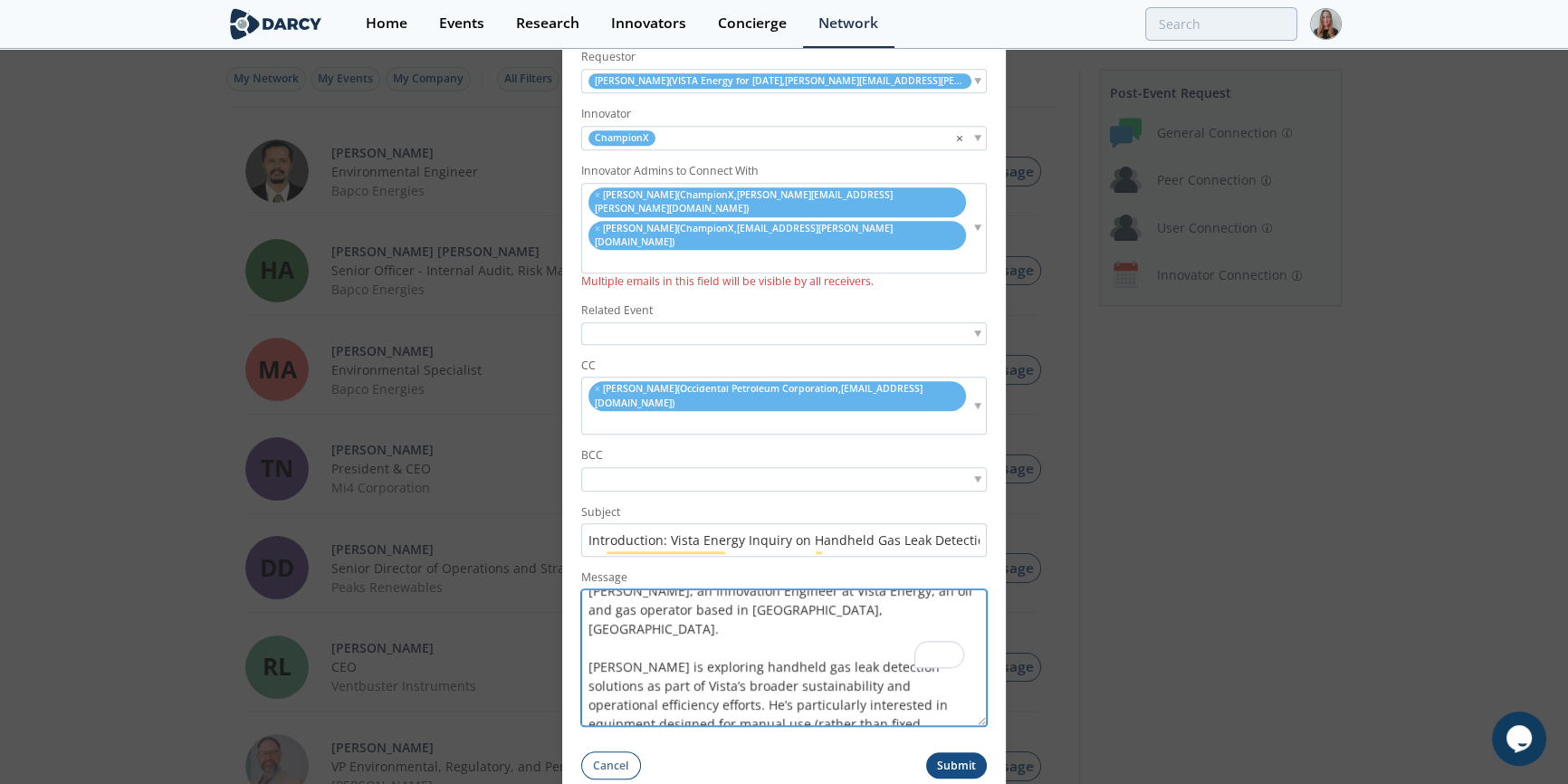
scroll to position [0, 0]
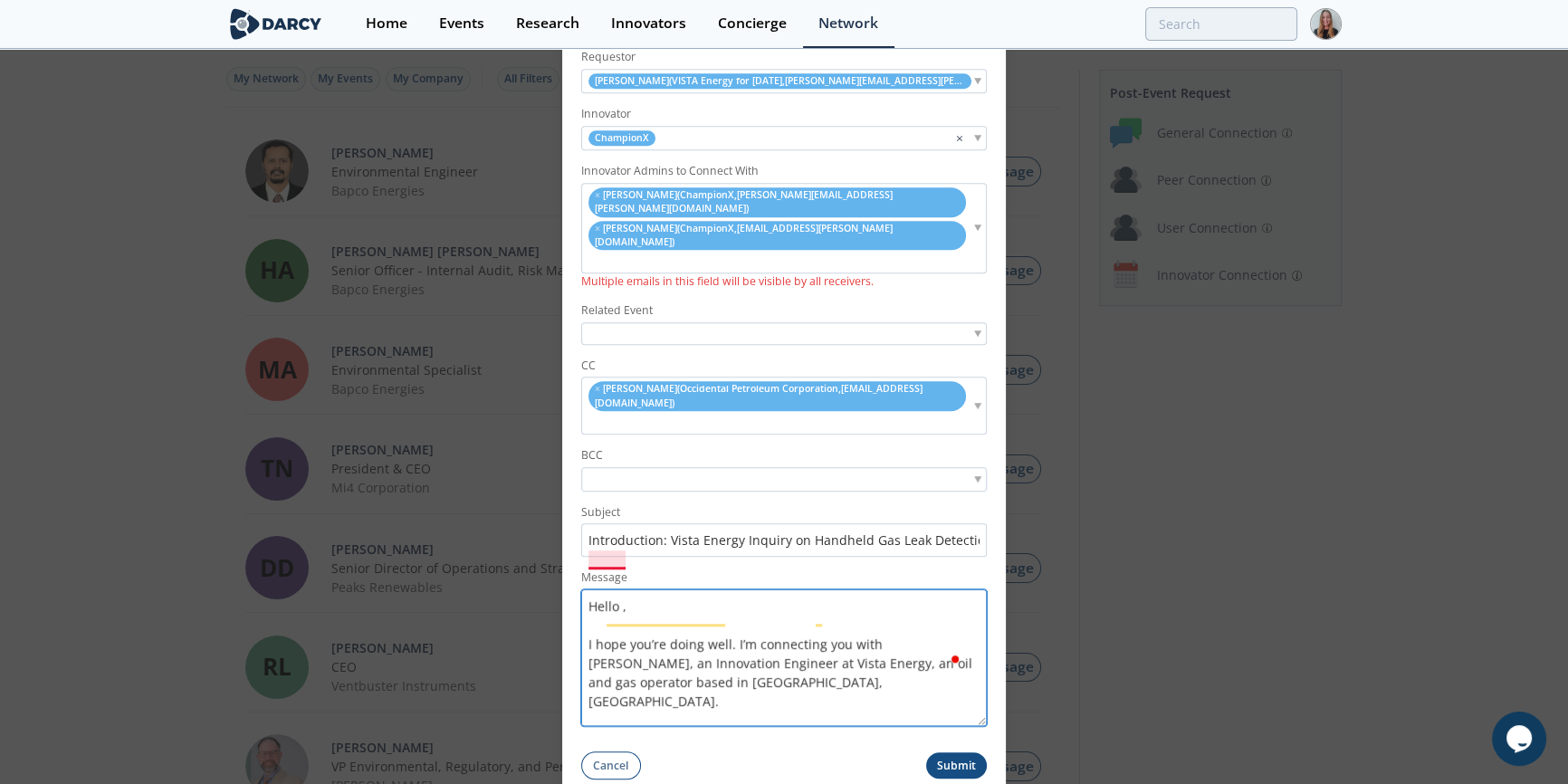
click at [622, 590] on textarea "Hello , I hope you’re doing well. I’m connecting you with [PERSON_NAME], an Inn…" at bounding box center [784, 658] width 406 height 137
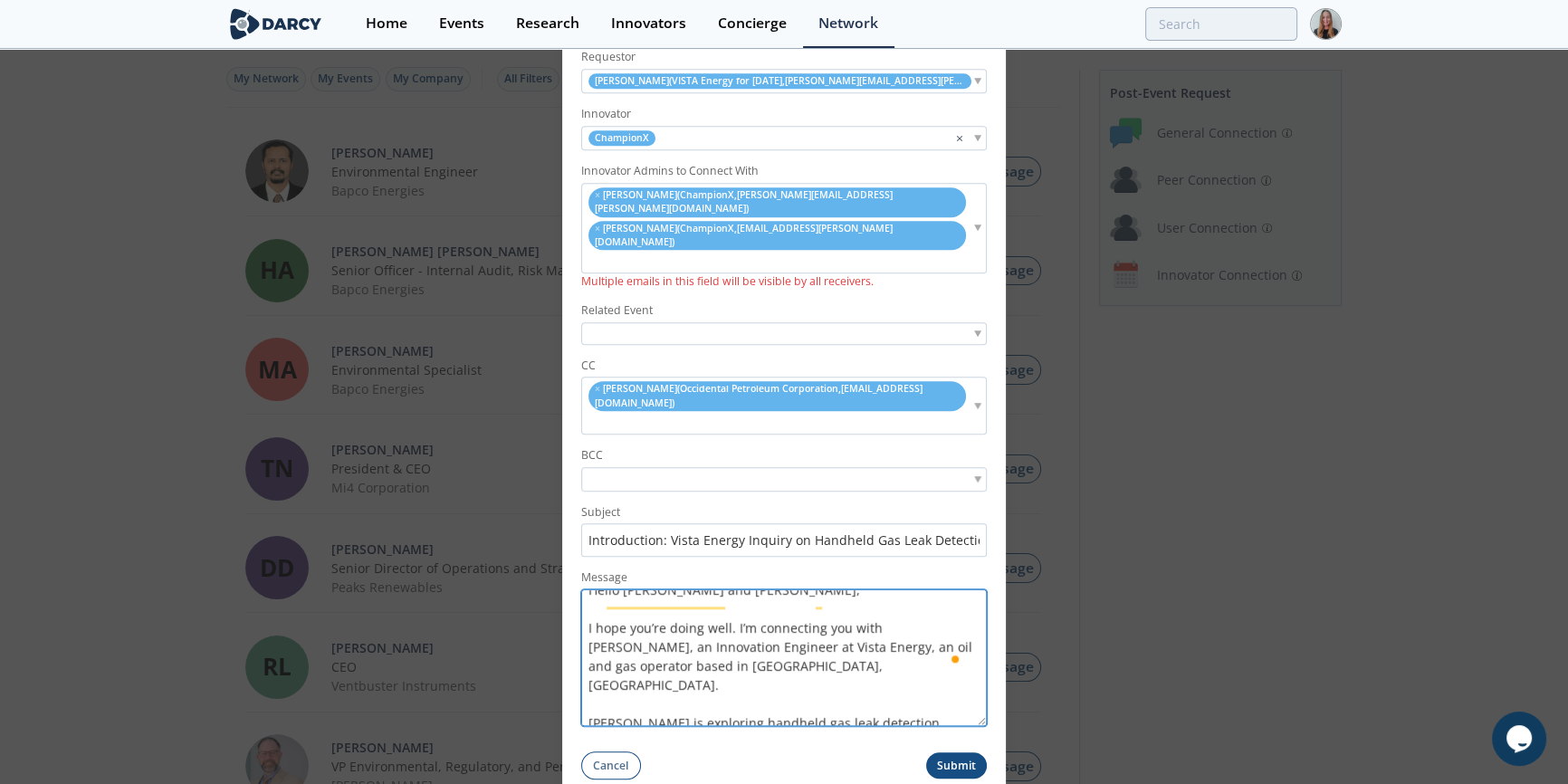
scroll to position [39, 0]
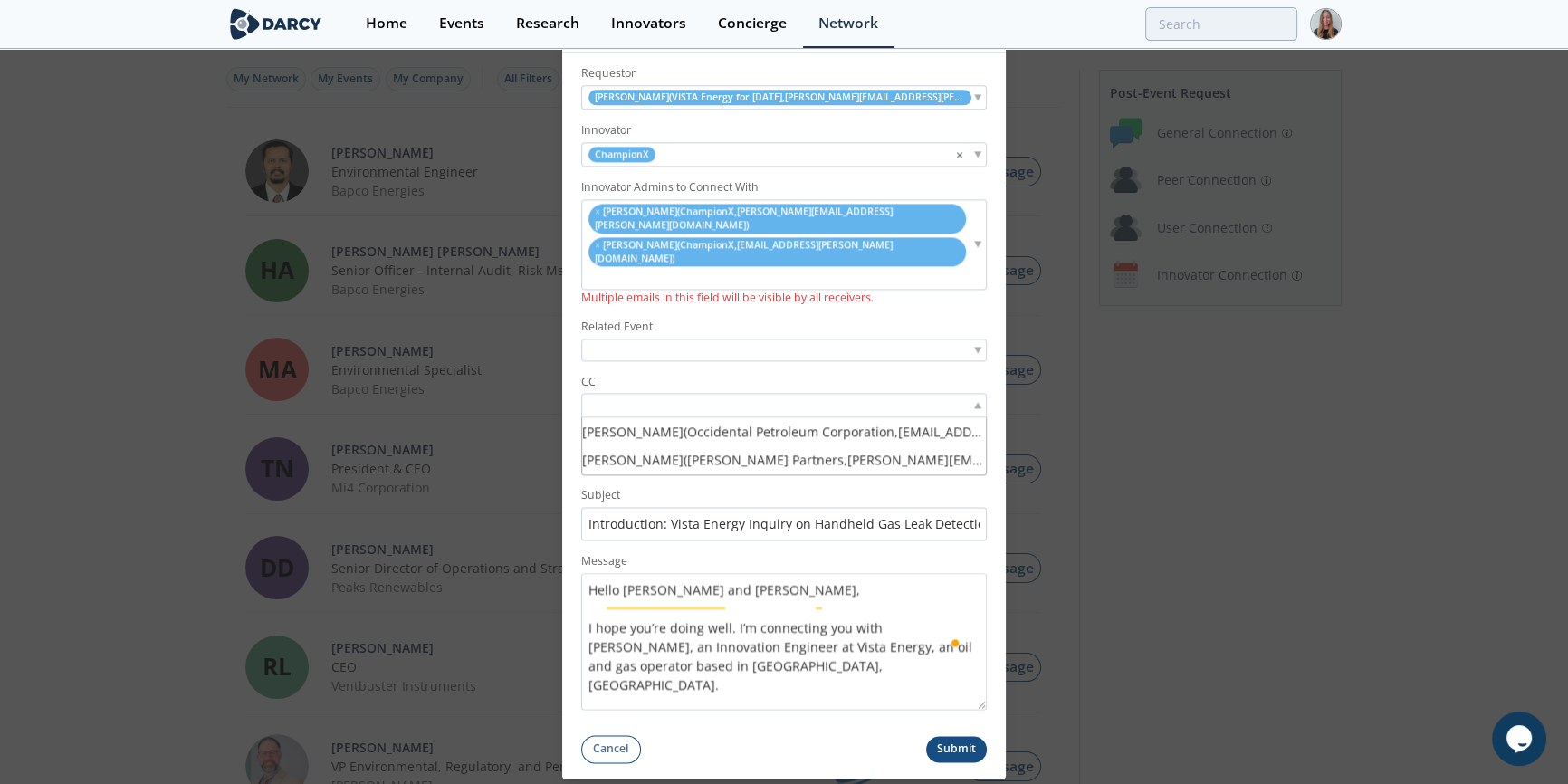
click at [598, 396] on input "search" at bounding box center [648, 406] width 125 height 19
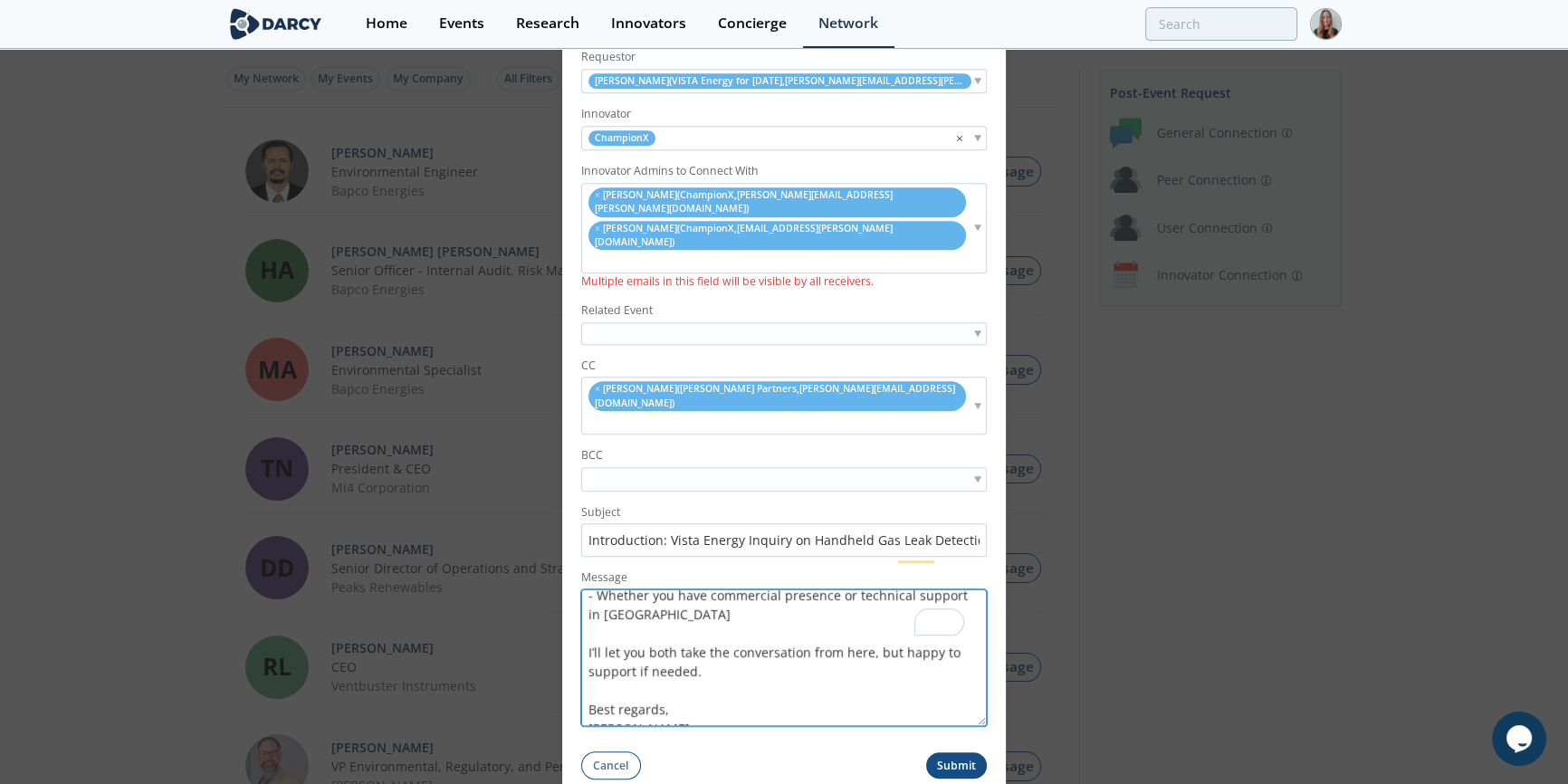
drag, startPoint x: 669, startPoint y: 593, endPoint x: 654, endPoint y: 588, distance: 15.8
click at [654, 590] on textarea "Hello [PERSON_NAME] and [PERSON_NAME], I hope you’re doing well. I’m connecting…" at bounding box center [784, 658] width 406 height 137
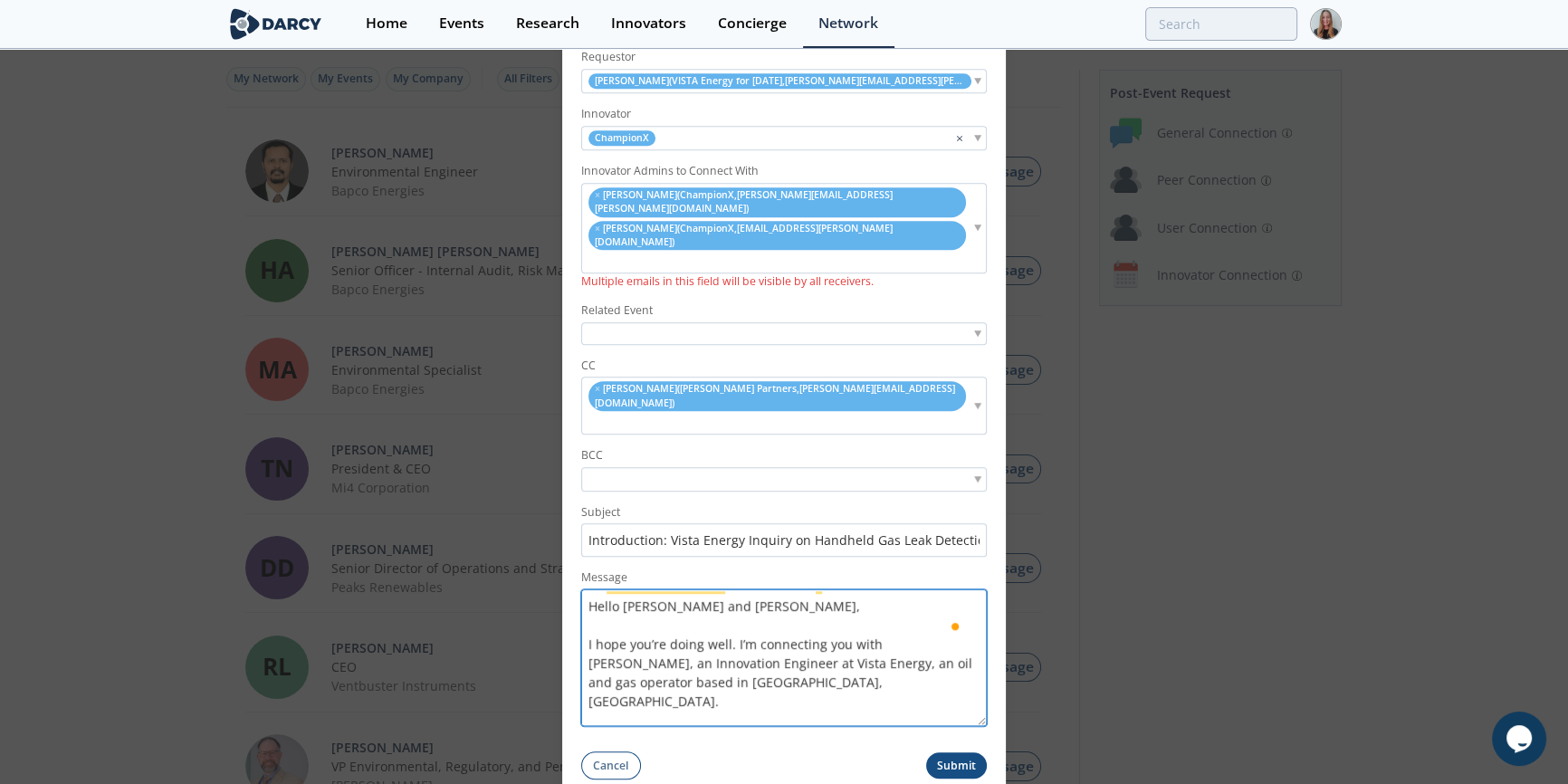
type textarea "Hello [PERSON_NAME] and [PERSON_NAME], I hope you’re doing well. I’m connecting…"
click at [954, 753] on button "Submit" at bounding box center [956, 766] width 62 height 27
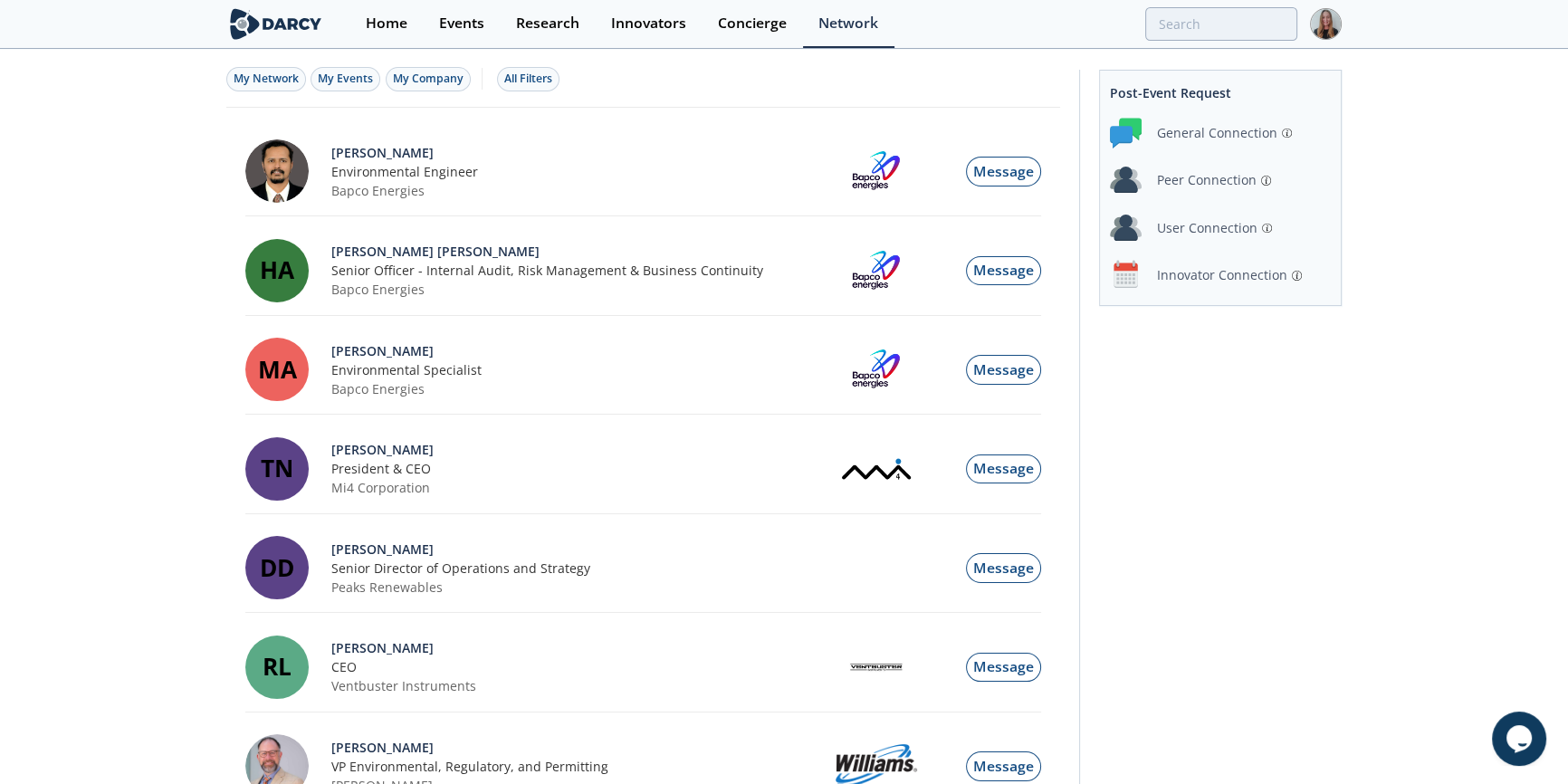
click at [1269, 274] on div "Innovator Connection" at bounding box center [1222, 275] width 131 height 19
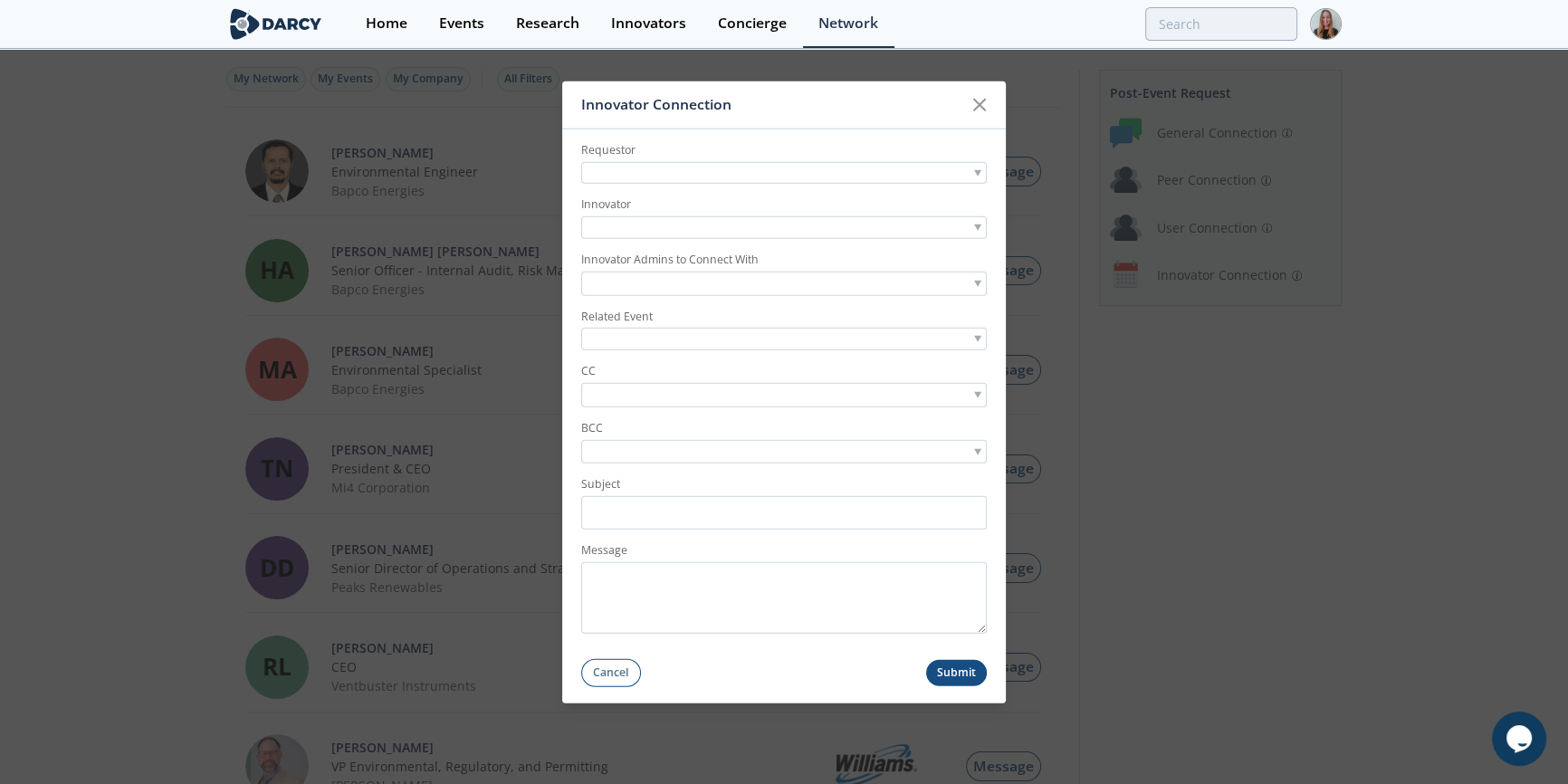
click at [658, 181] on div at bounding box center [784, 173] width 406 height 23
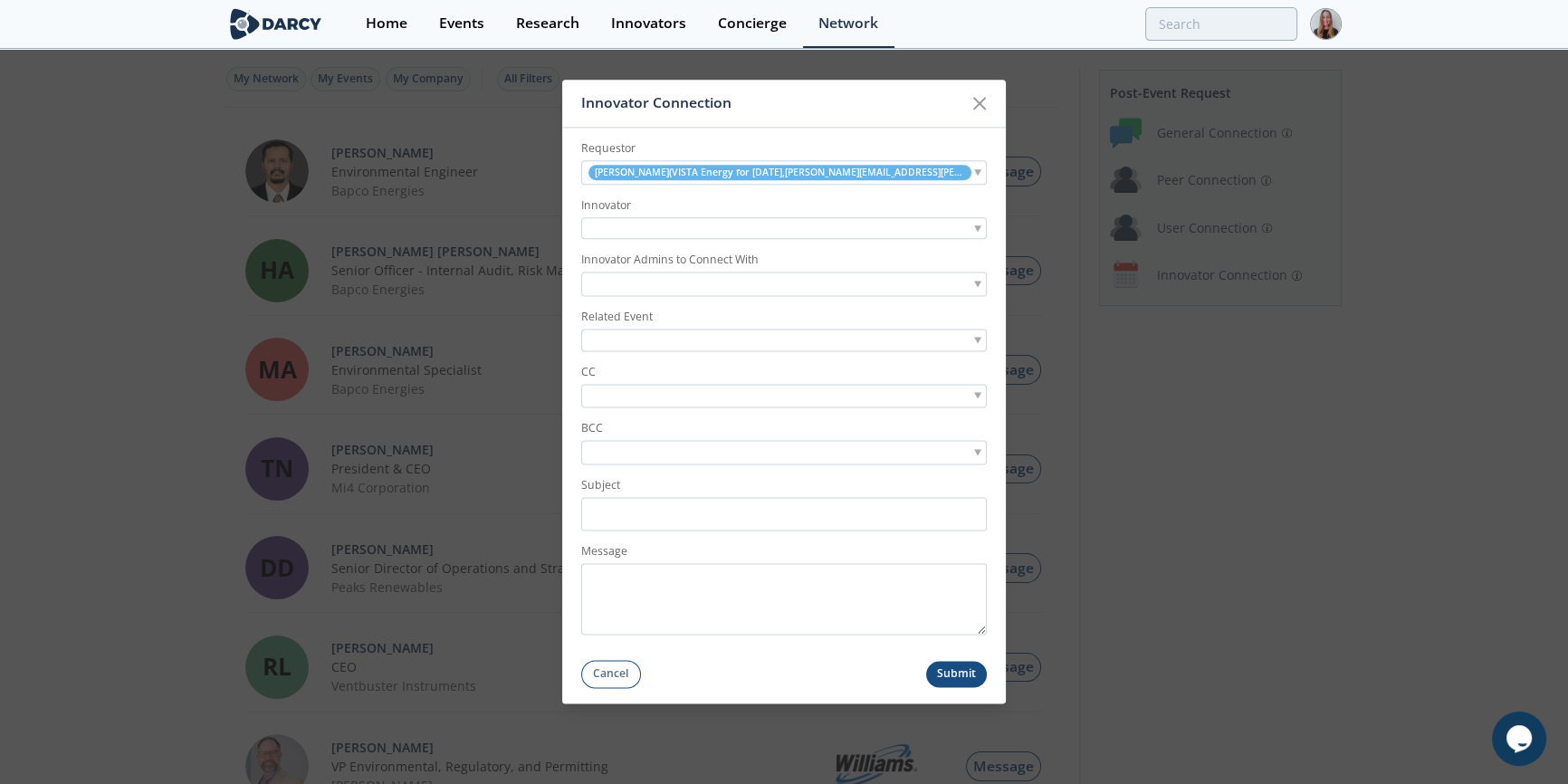
click at [663, 226] on div at bounding box center [784, 228] width 406 height 23
type input "sorama"
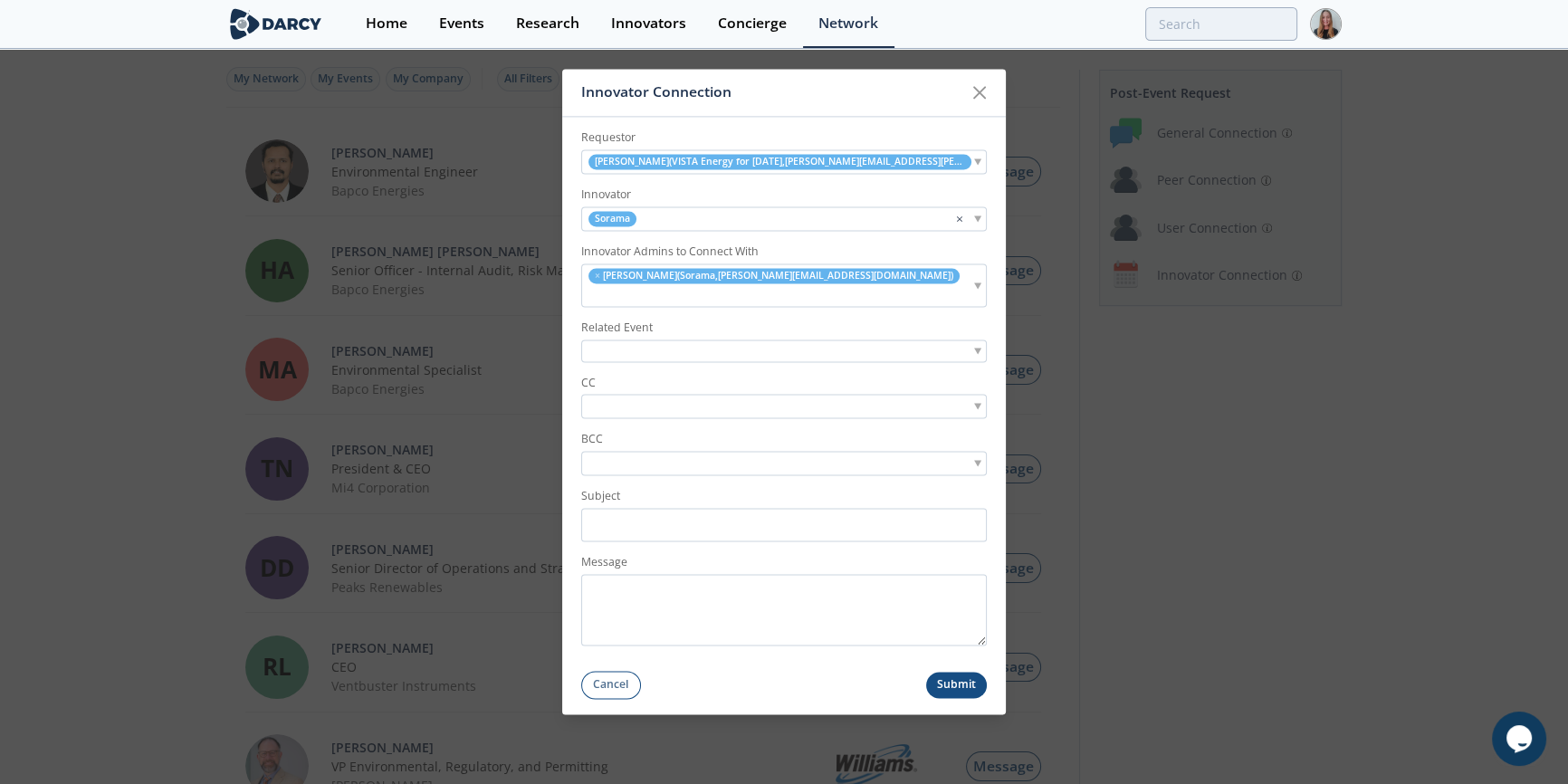
click at [620, 397] on input "search" at bounding box center [648, 407] width 125 height 19
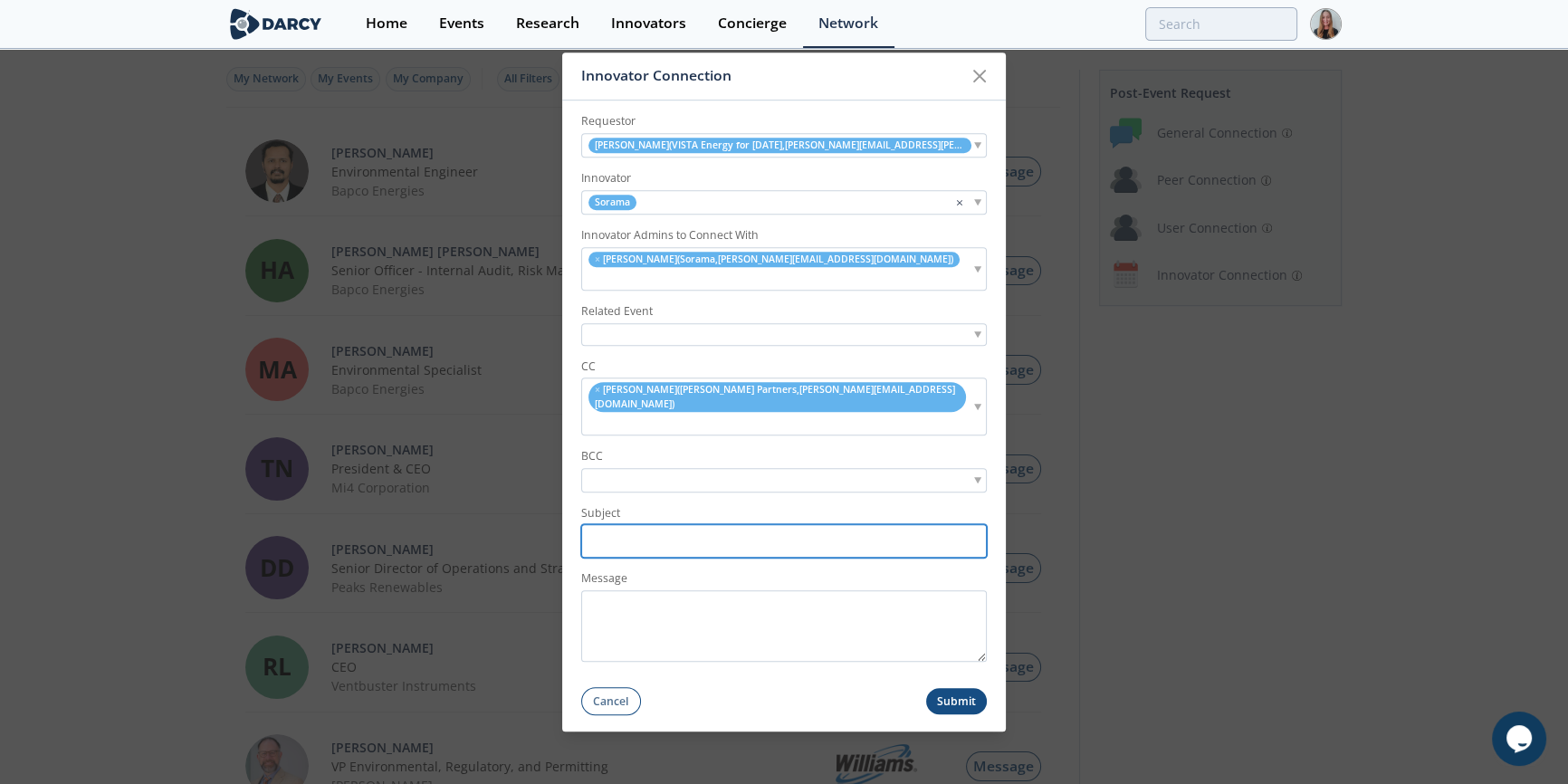
click at [642, 525] on input "Subject" at bounding box center [784, 541] width 406 height 33
click at [649, 525] on input "Subject" at bounding box center [784, 541] width 406 height 33
paste input "Introduction: Vista Energy Inquiry on Handheld Gas Leak Detection"
type input "Introduction: Vista Energy Inquiry on Handheld Gas Leak Detection"
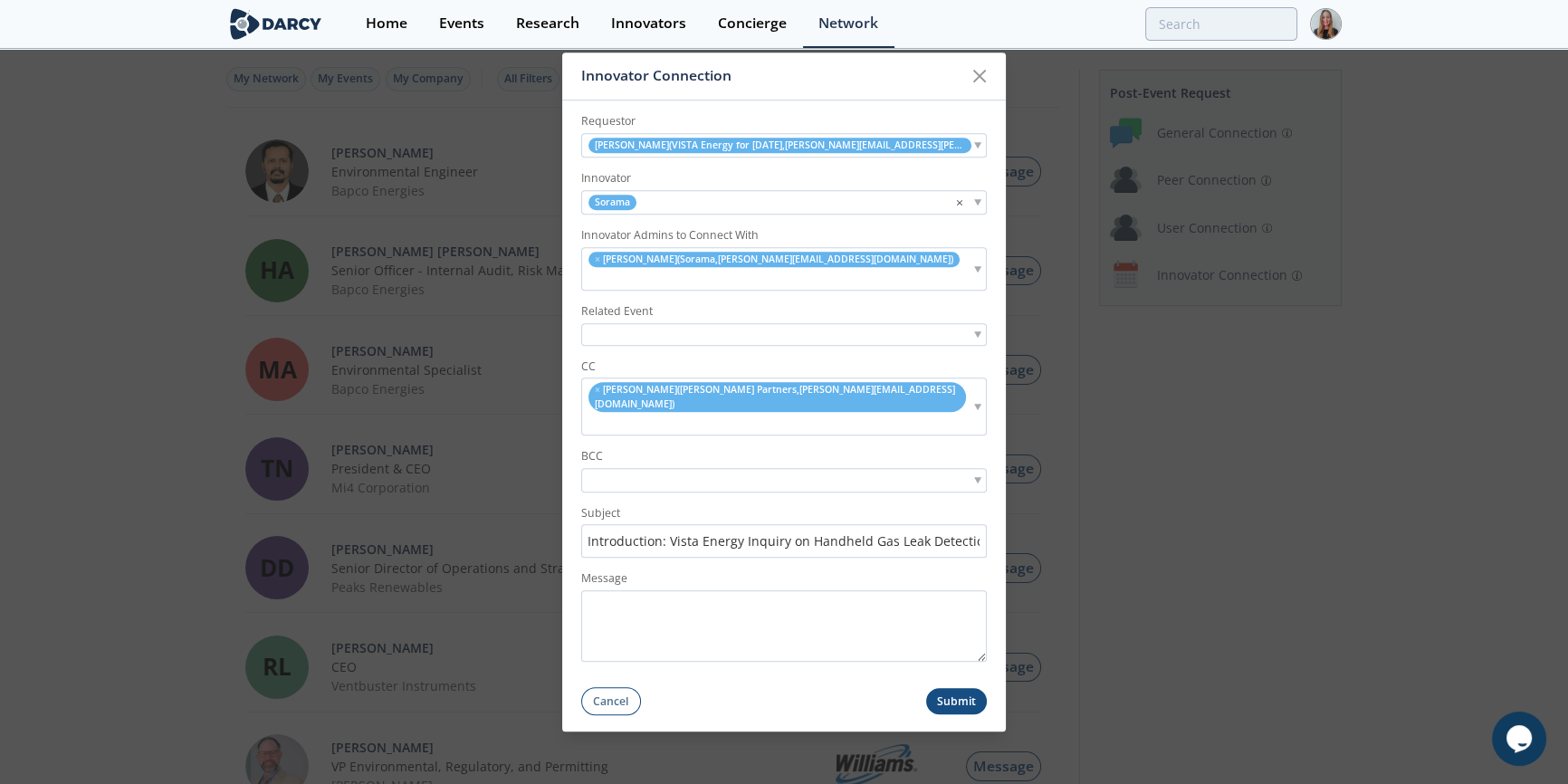
scroll to position [0, 0]
click at [726, 615] on textarea "Message" at bounding box center [784, 626] width 406 height 71
paste textarea "ello , I hope you’re doing well. I’m connecting you with Manuel Barros, an Inno…"
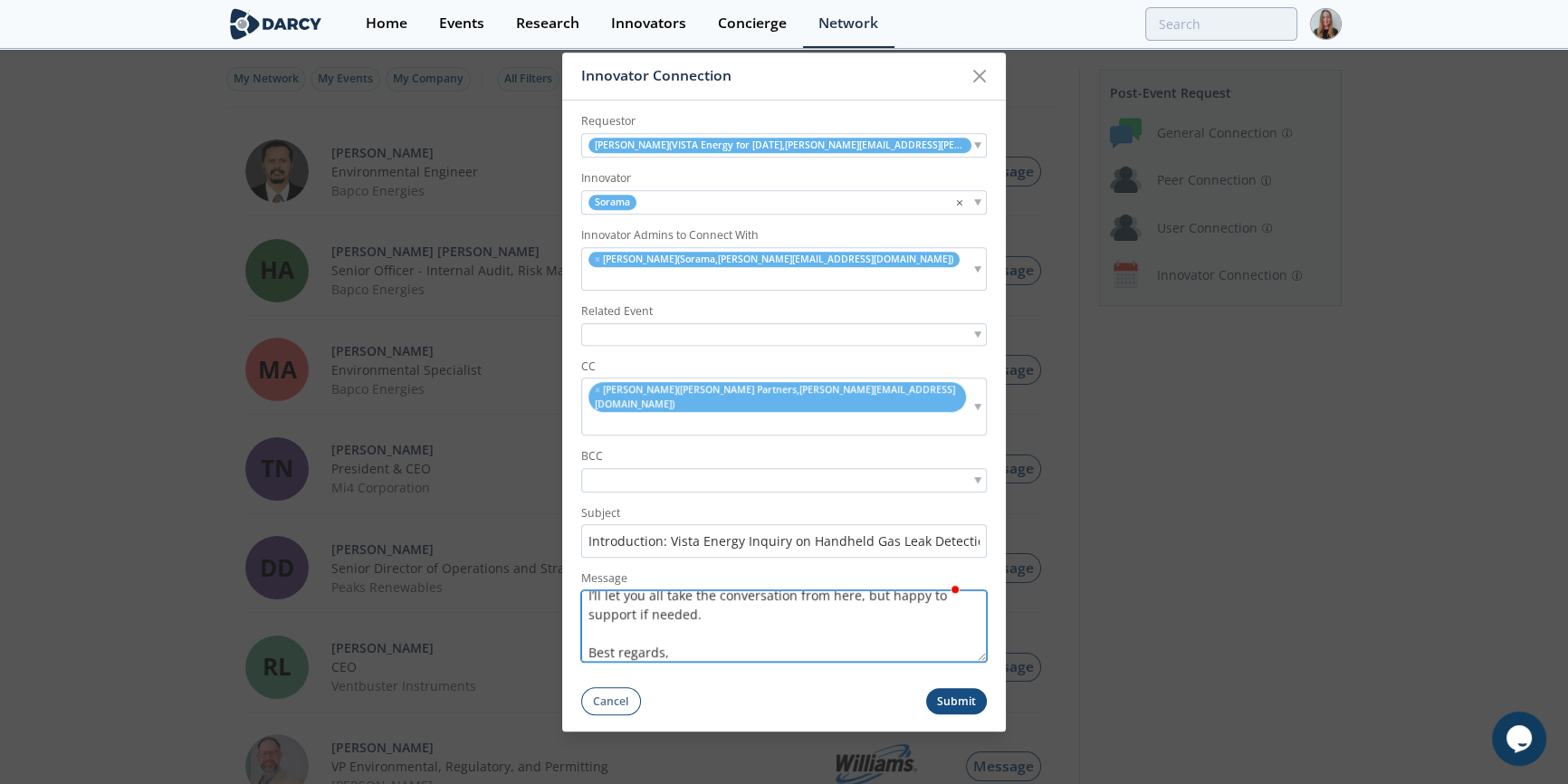
scroll to position [374, 0]
click at [974, 636] on form "Requestor Manuel Barros ( VISTA Energy for Tomorrow , manuel.barros@vistaenergy…" at bounding box center [784, 408] width 443 height 615
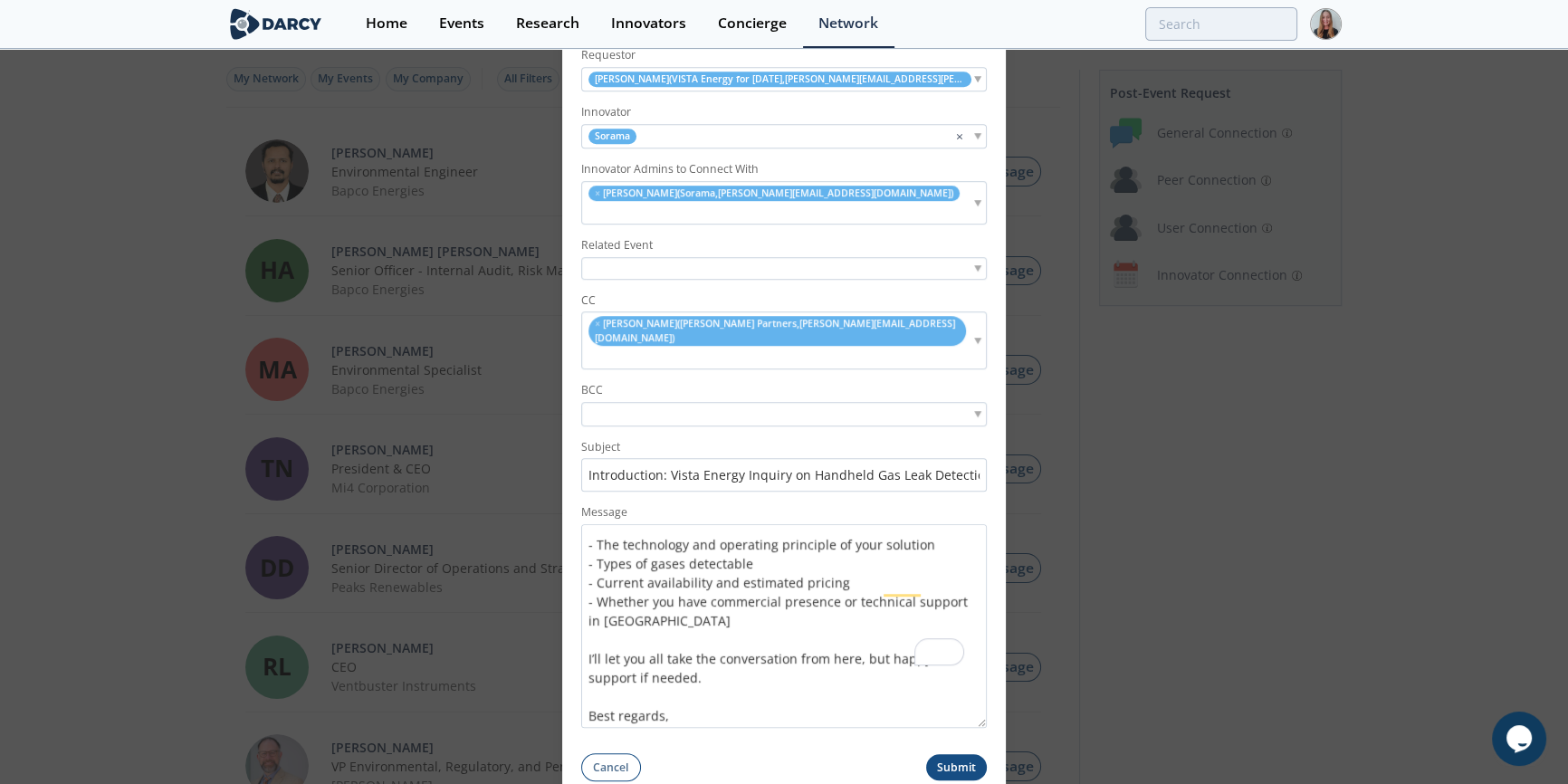
scroll to position [0, 0]
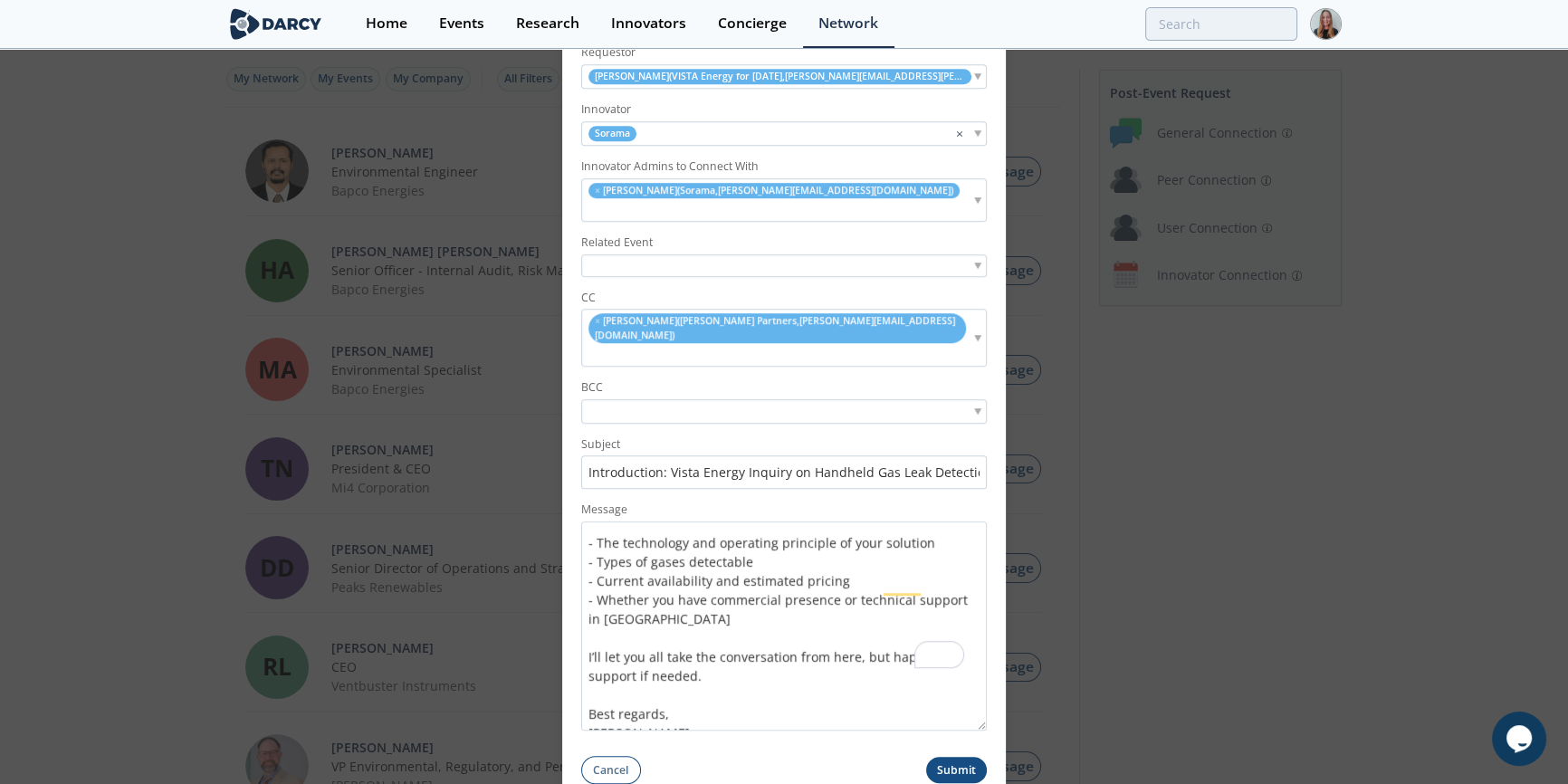
drag, startPoint x: 978, startPoint y: 632, endPoint x: 955, endPoint y: 738, distance: 108.5
click at [956, 757] on div "Innovator Connection Requestor Manuel Barros ( VISTA Energy for Tomorrow , manu…" at bounding box center [784, 392] width 443 height 817
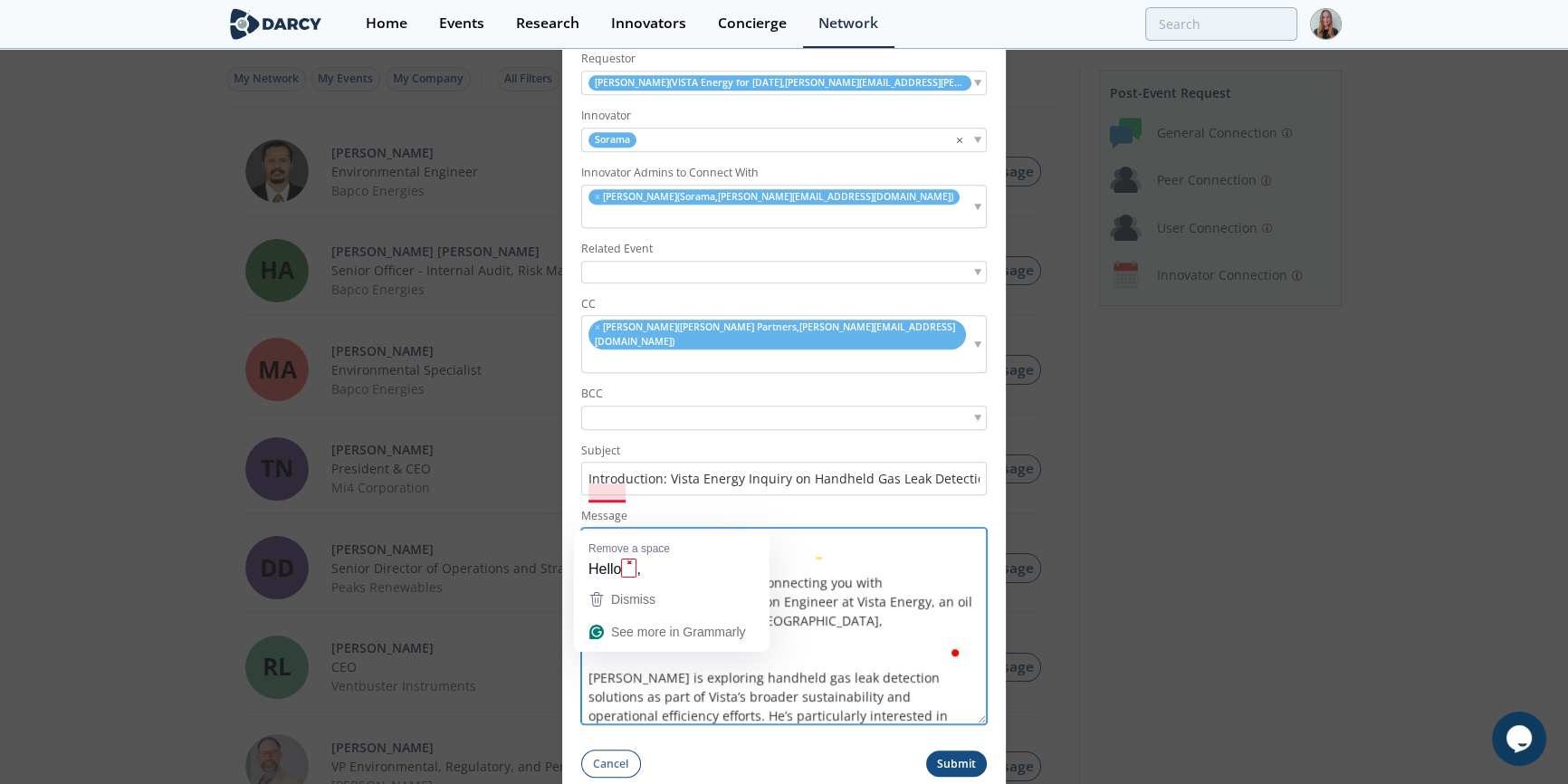
click at [622, 528] on textarea "Hello , I hope you’re doing well. I’m connecting you with Manuel Barros, an Inn…" at bounding box center [784, 626] width 406 height 196
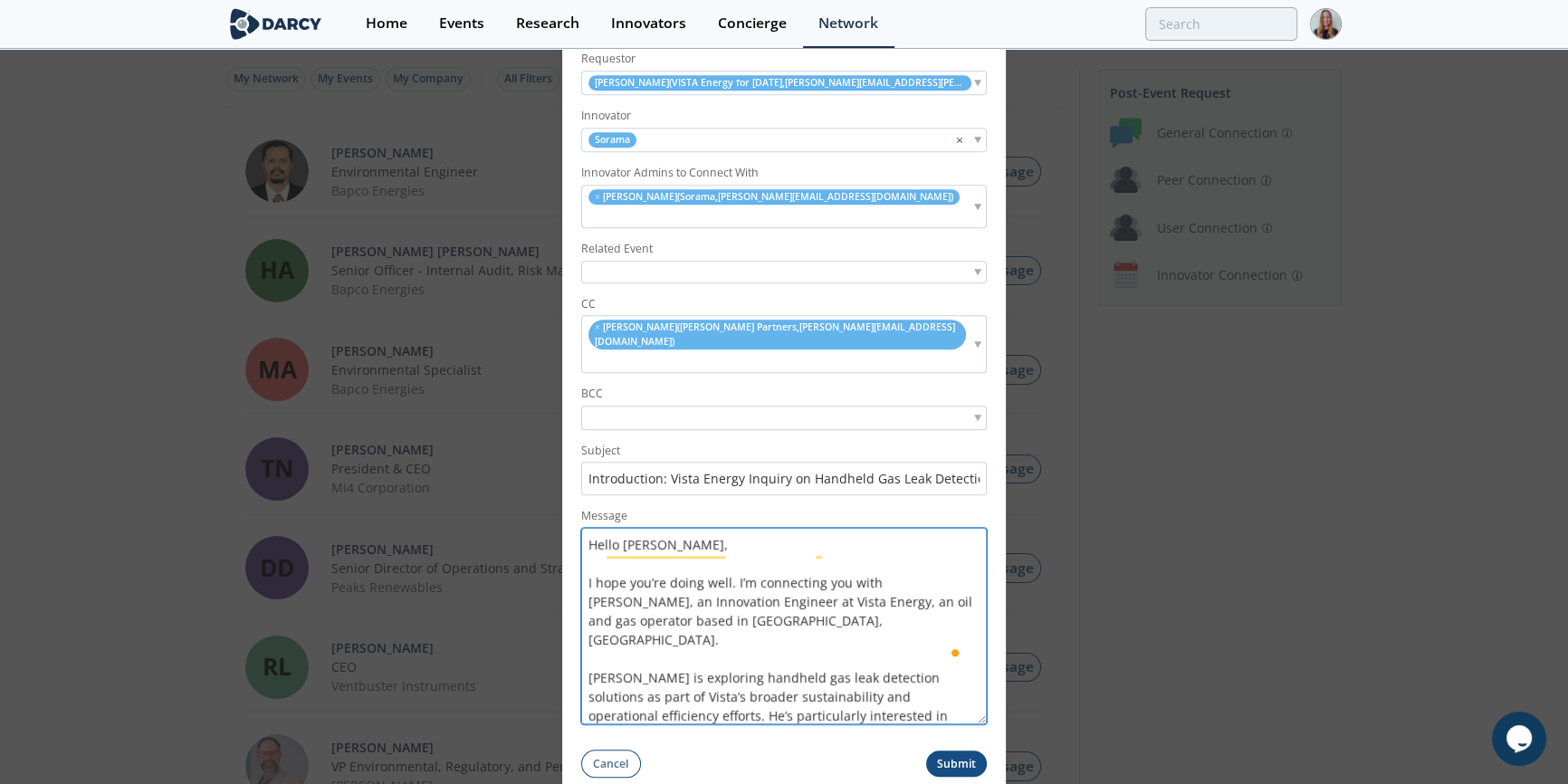
scroll to position [25, 0]
type textarea "Hello Sophie, I hope you’re doing well. I’m connecting you with Manuel Barros, …"
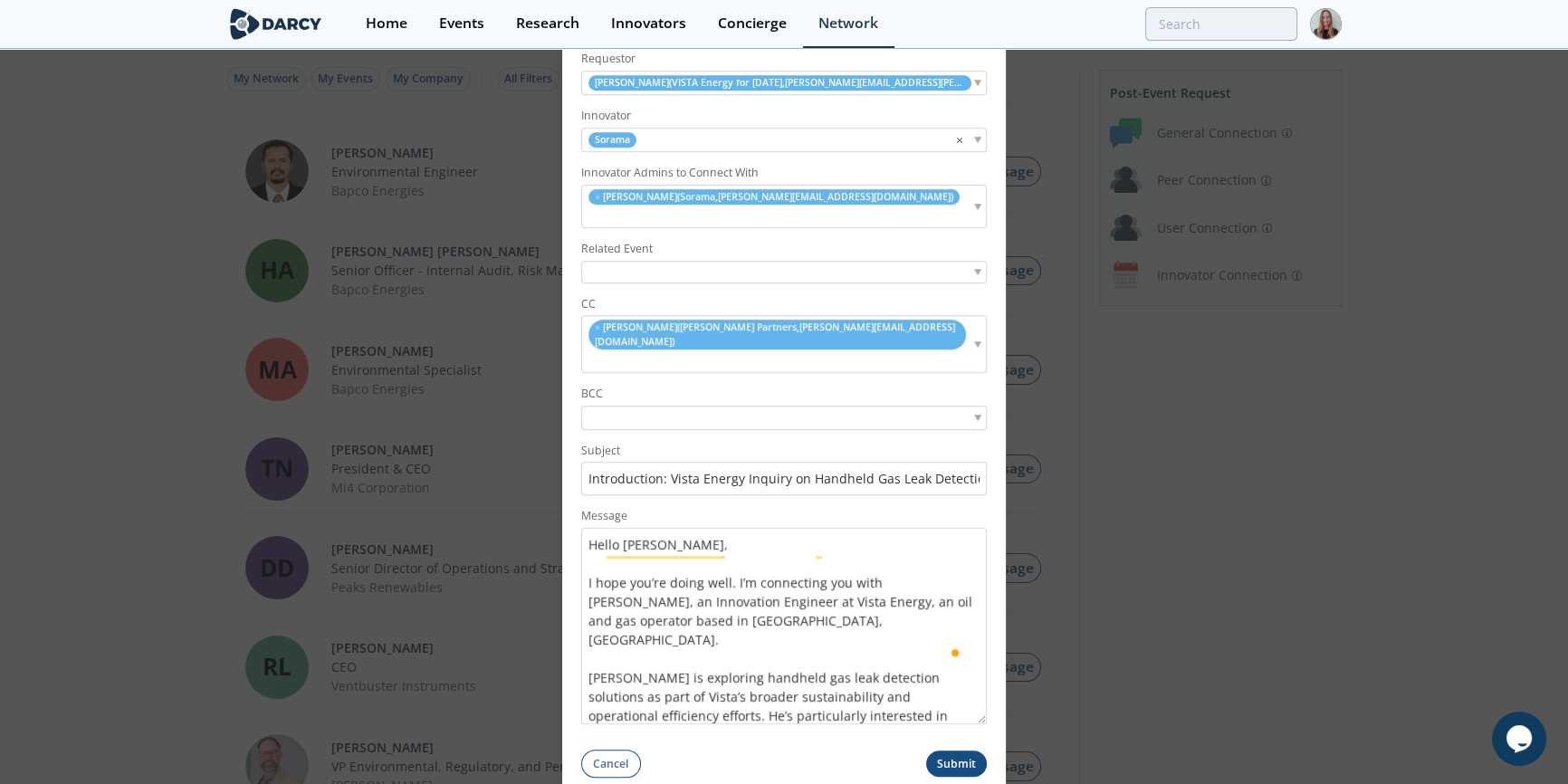
click at [944, 751] on button "Submit" at bounding box center [956, 764] width 62 height 27
